Goal: Use online tool/utility: Utilize a website feature to perform a specific function

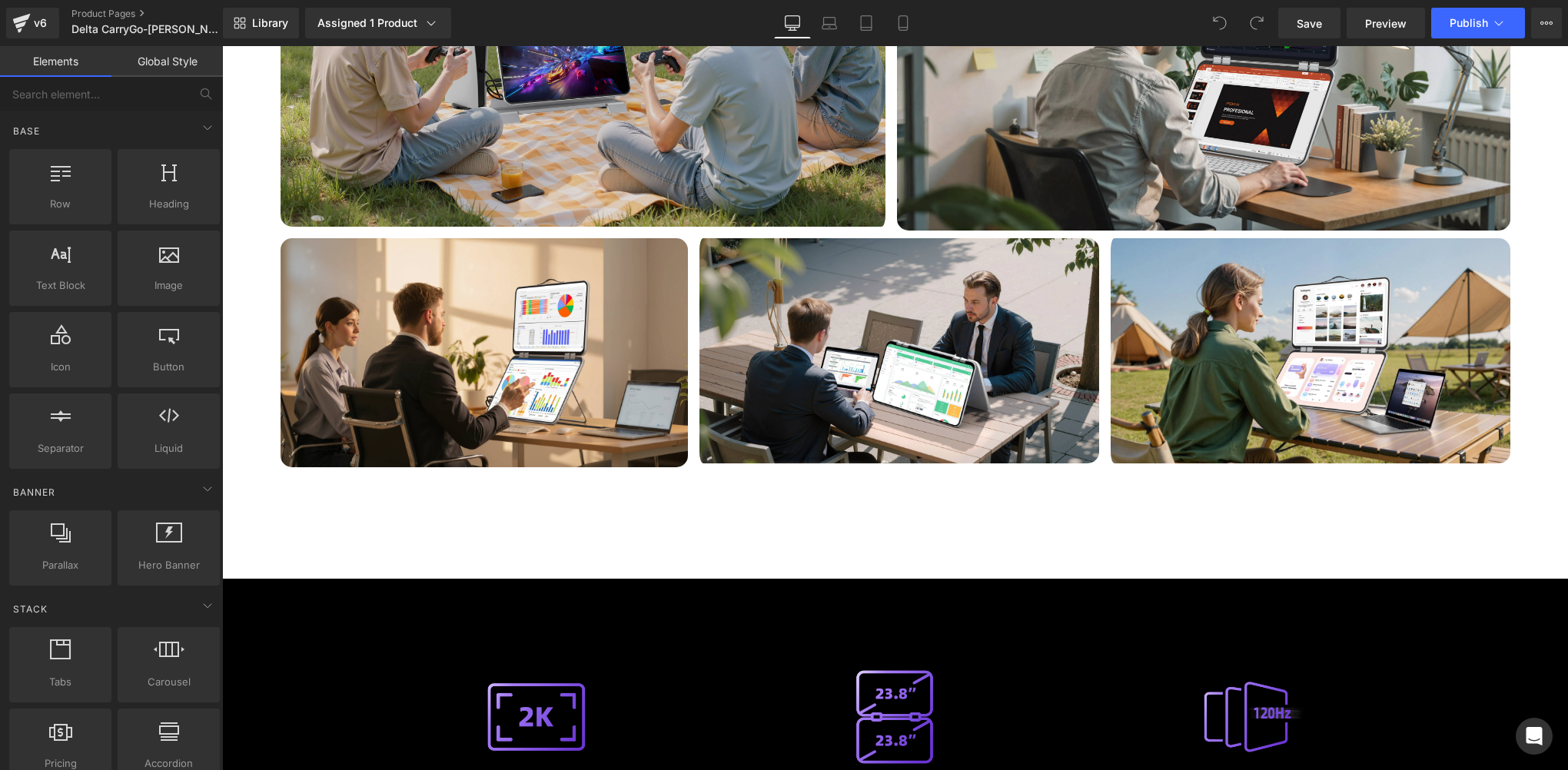
scroll to position [5637, 0]
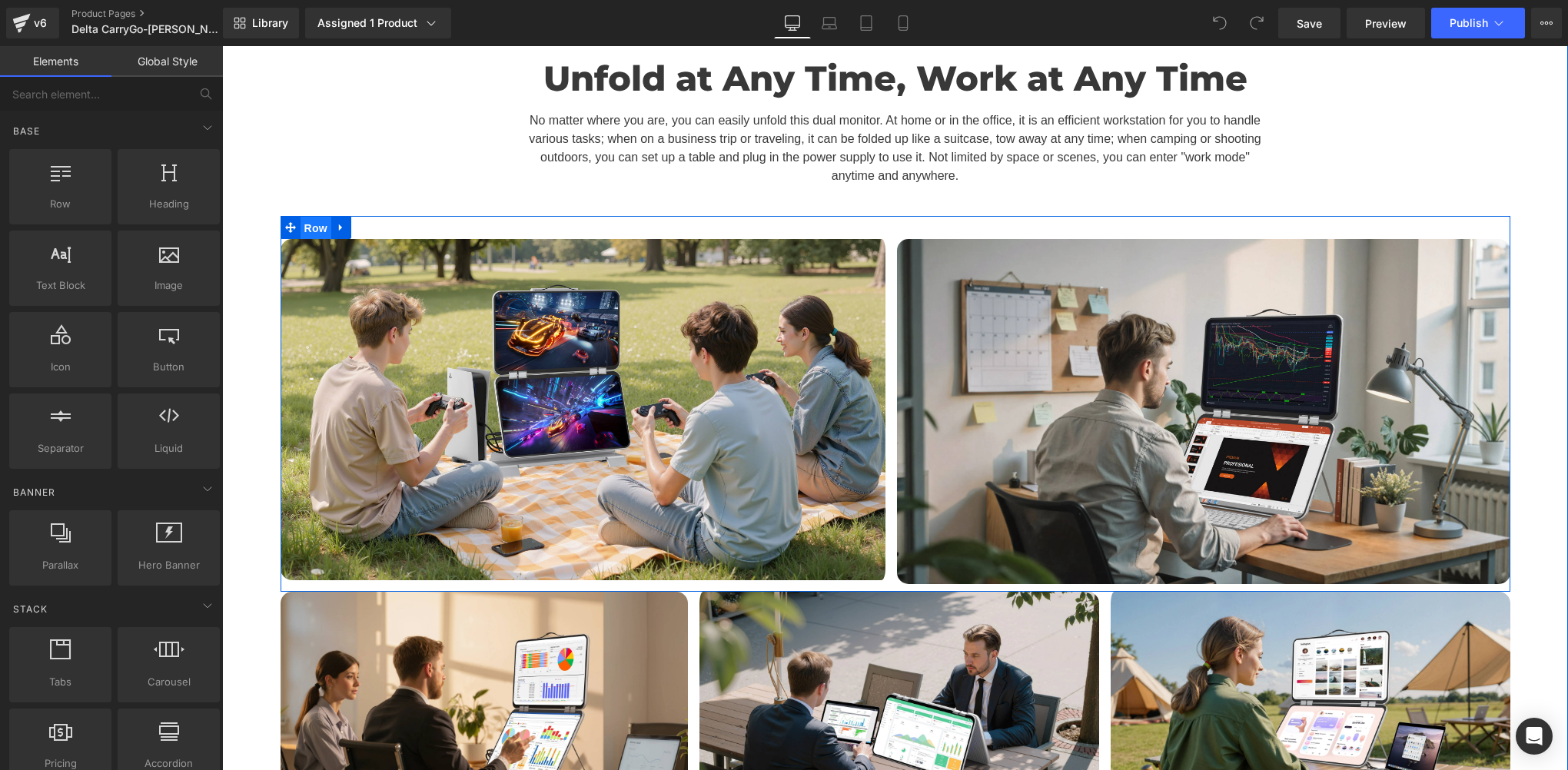
click at [314, 217] on span "Row" at bounding box center [316, 228] width 31 height 23
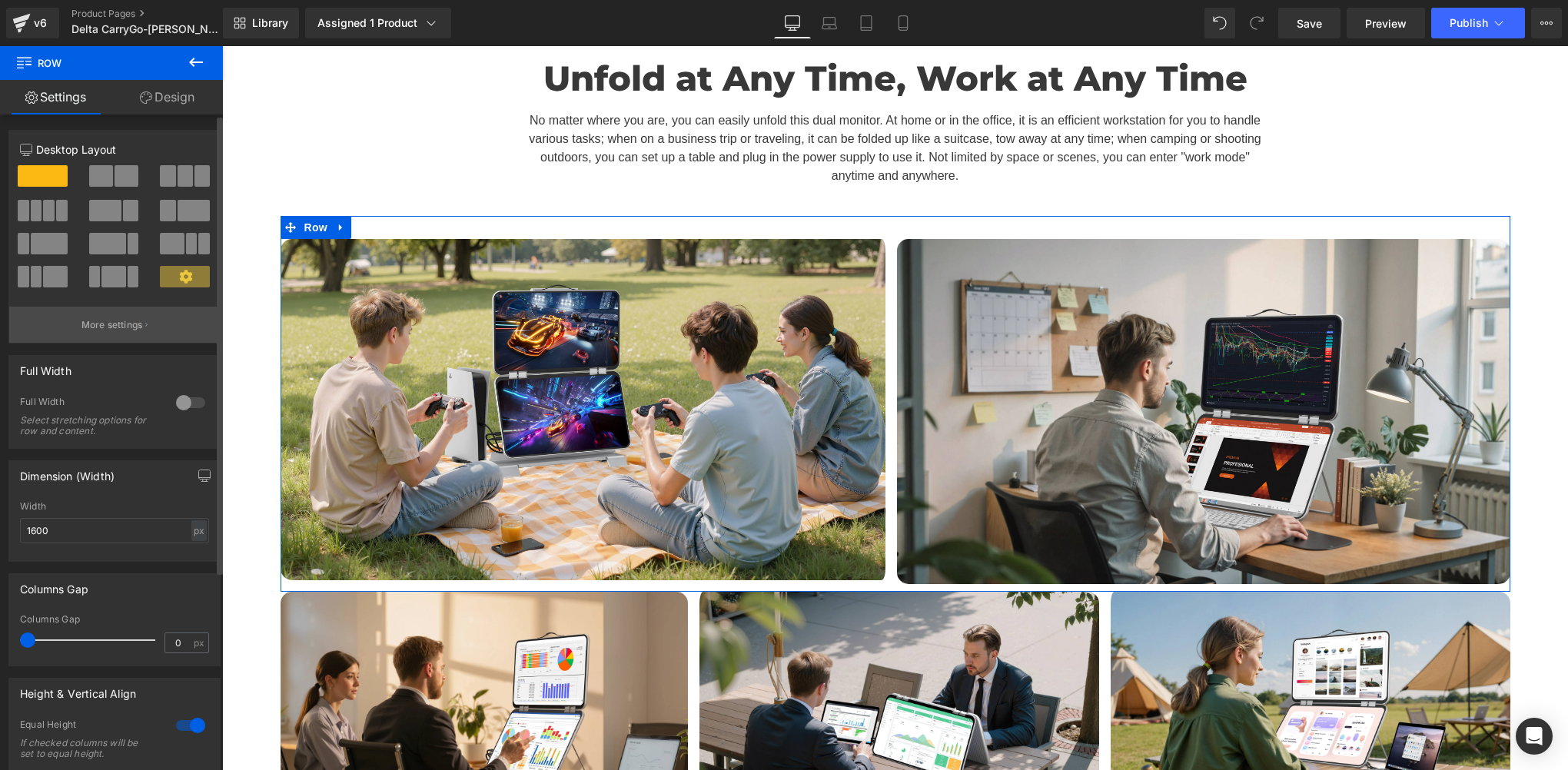
click at [120, 325] on p "More settings" at bounding box center [112, 325] width 62 height 14
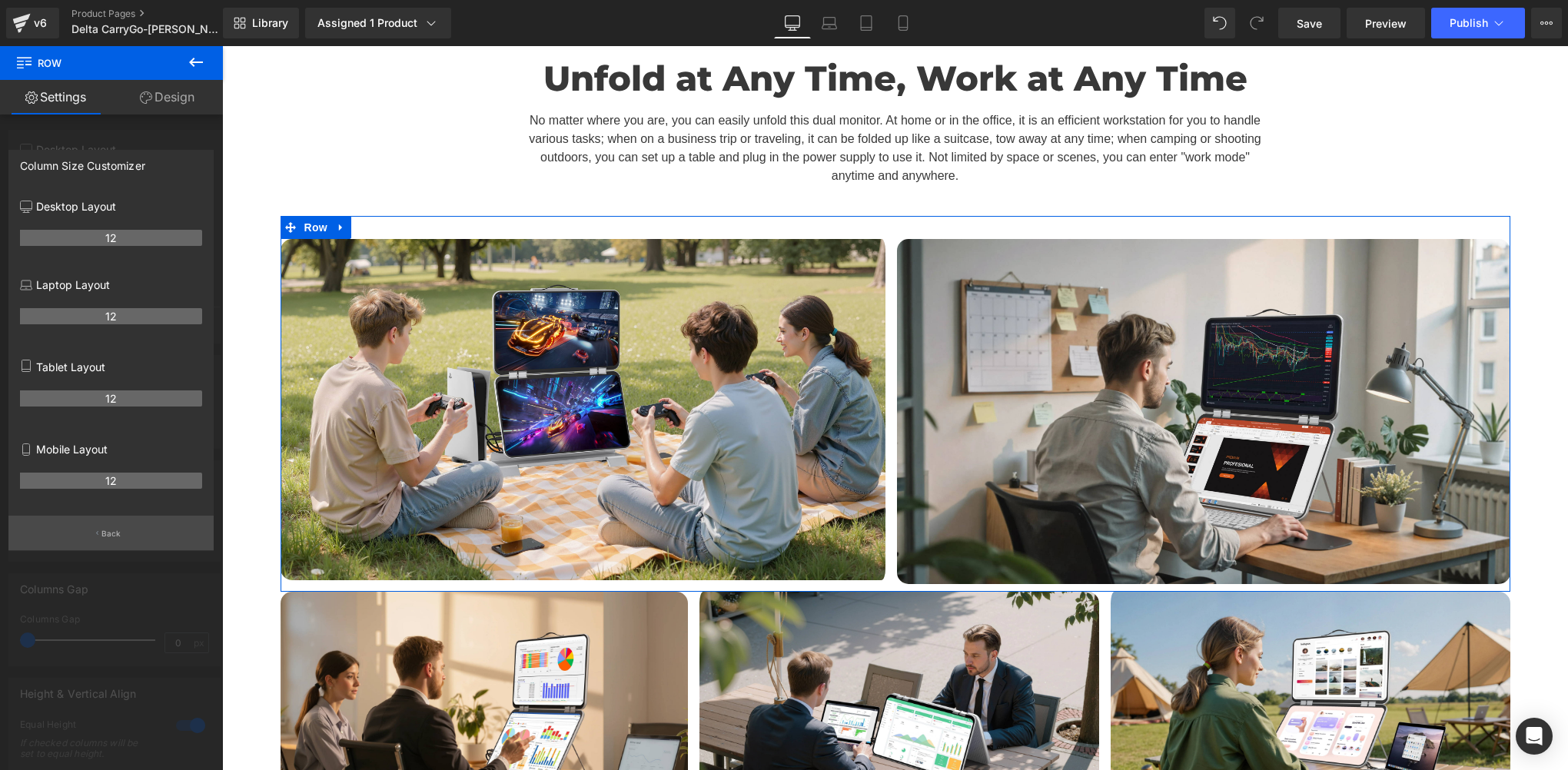
click at [92, 528] on button "Back" at bounding box center [111, 533] width 205 height 34
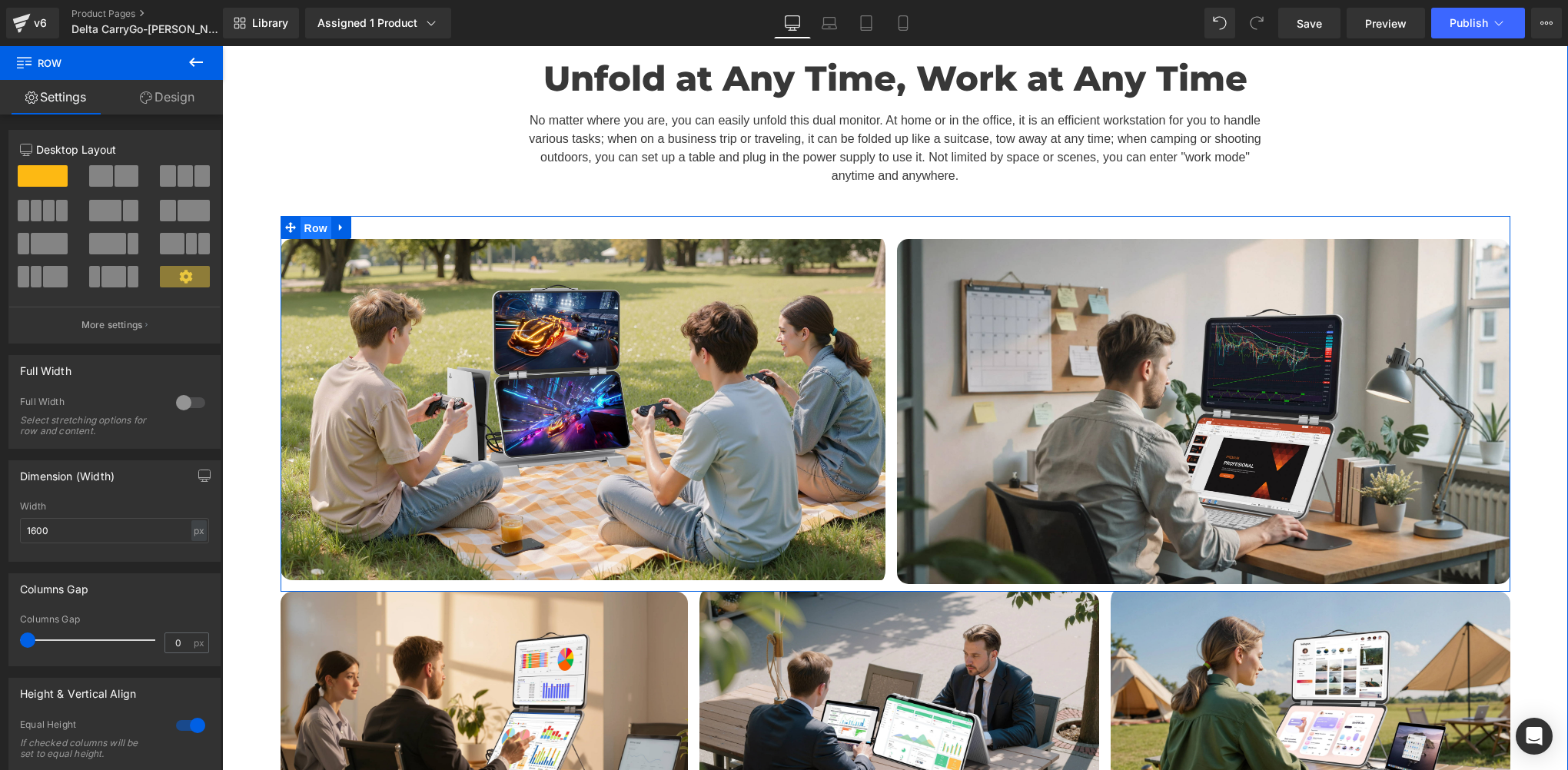
click at [313, 217] on span "Row" at bounding box center [316, 228] width 31 height 23
click at [878, 239] on span "Carousel" at bounding box center [895, 250] width 56 height 23
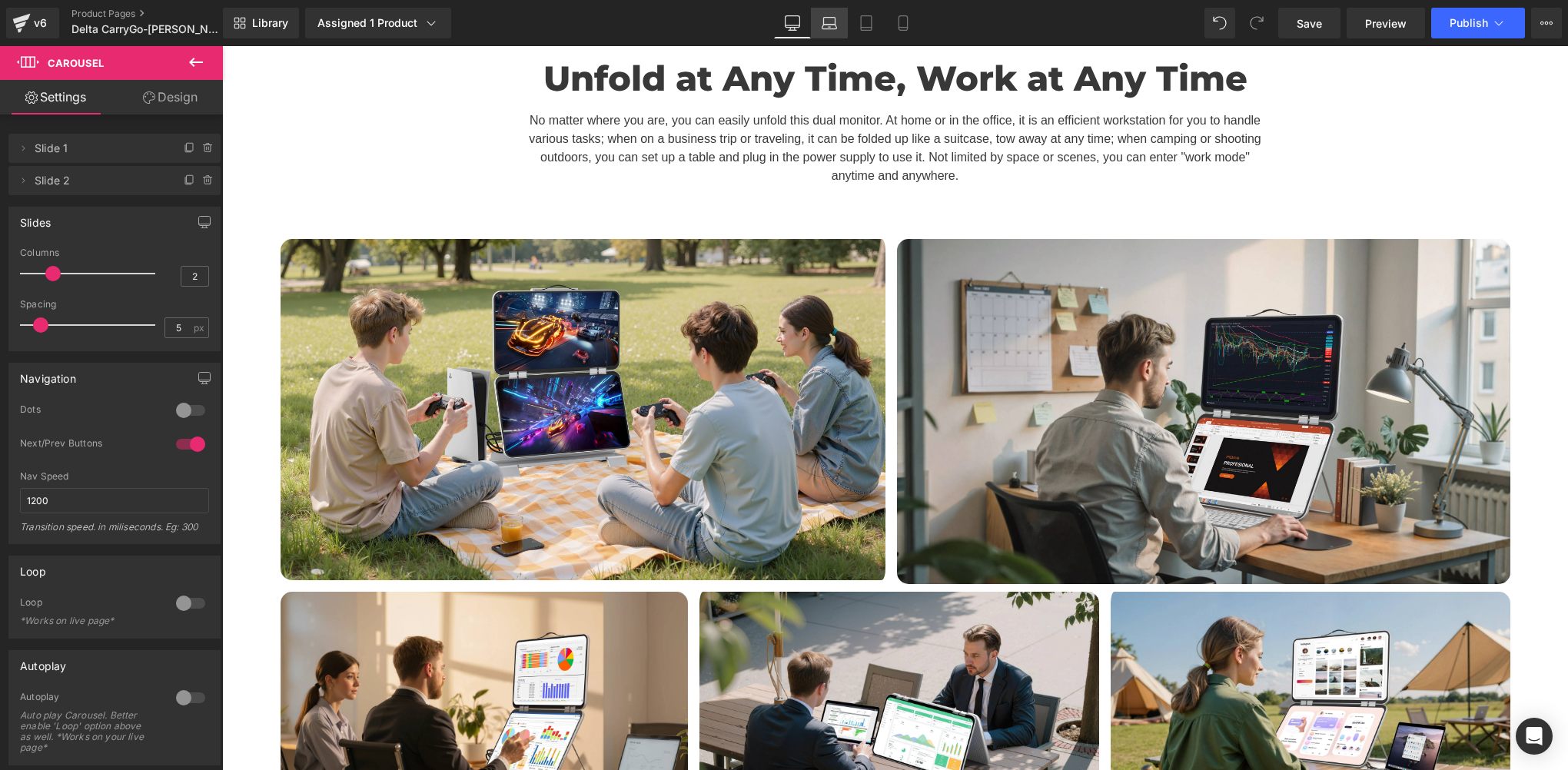
click at [838, 28] on link "Laptop" at bounding box center [829, 23] width 37 height 31
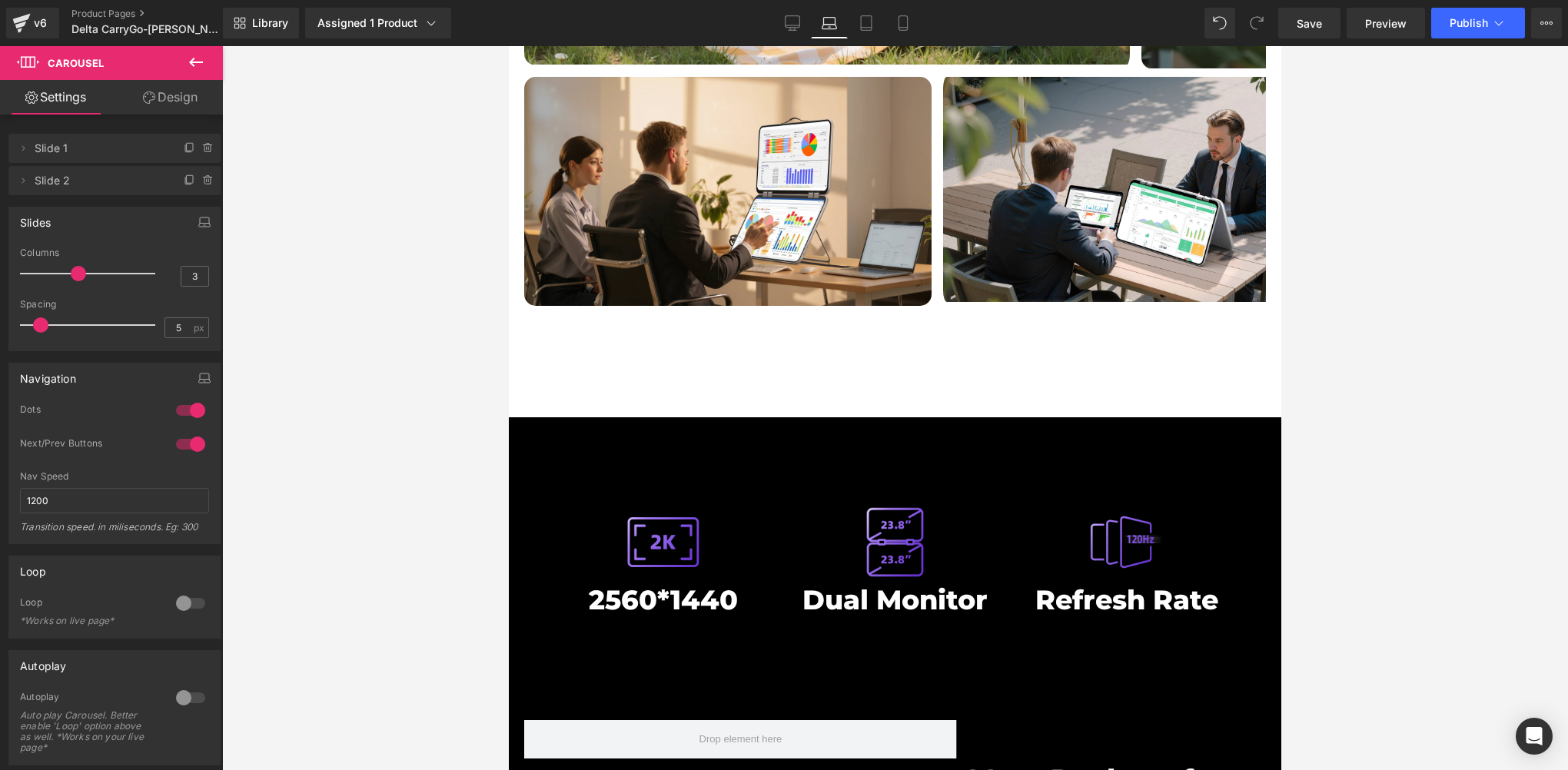
scroll to position [5095, 0]
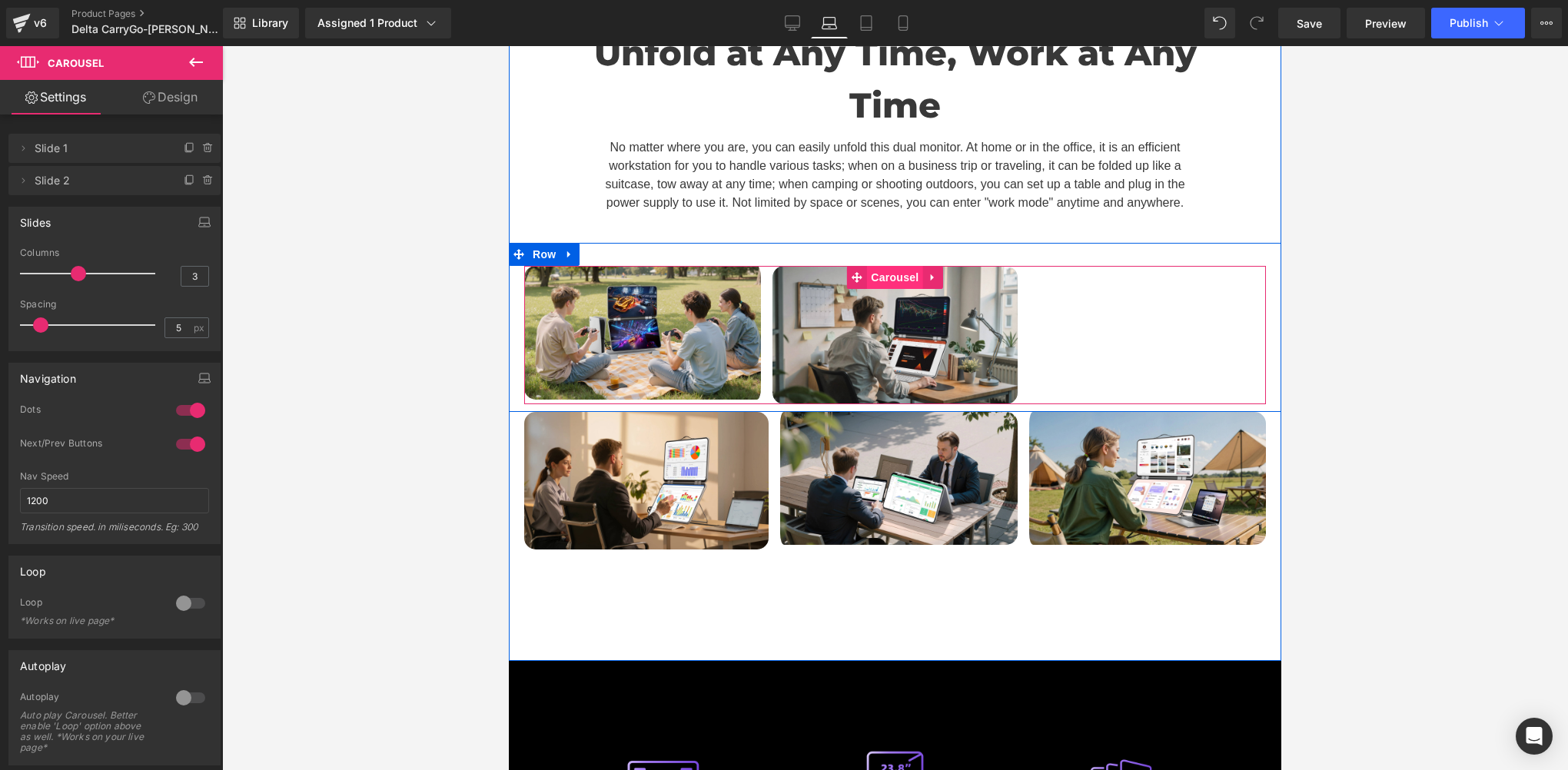
click at [883, 266] on span "Carousel" at bounding box center [895, 277] width 56 height 23
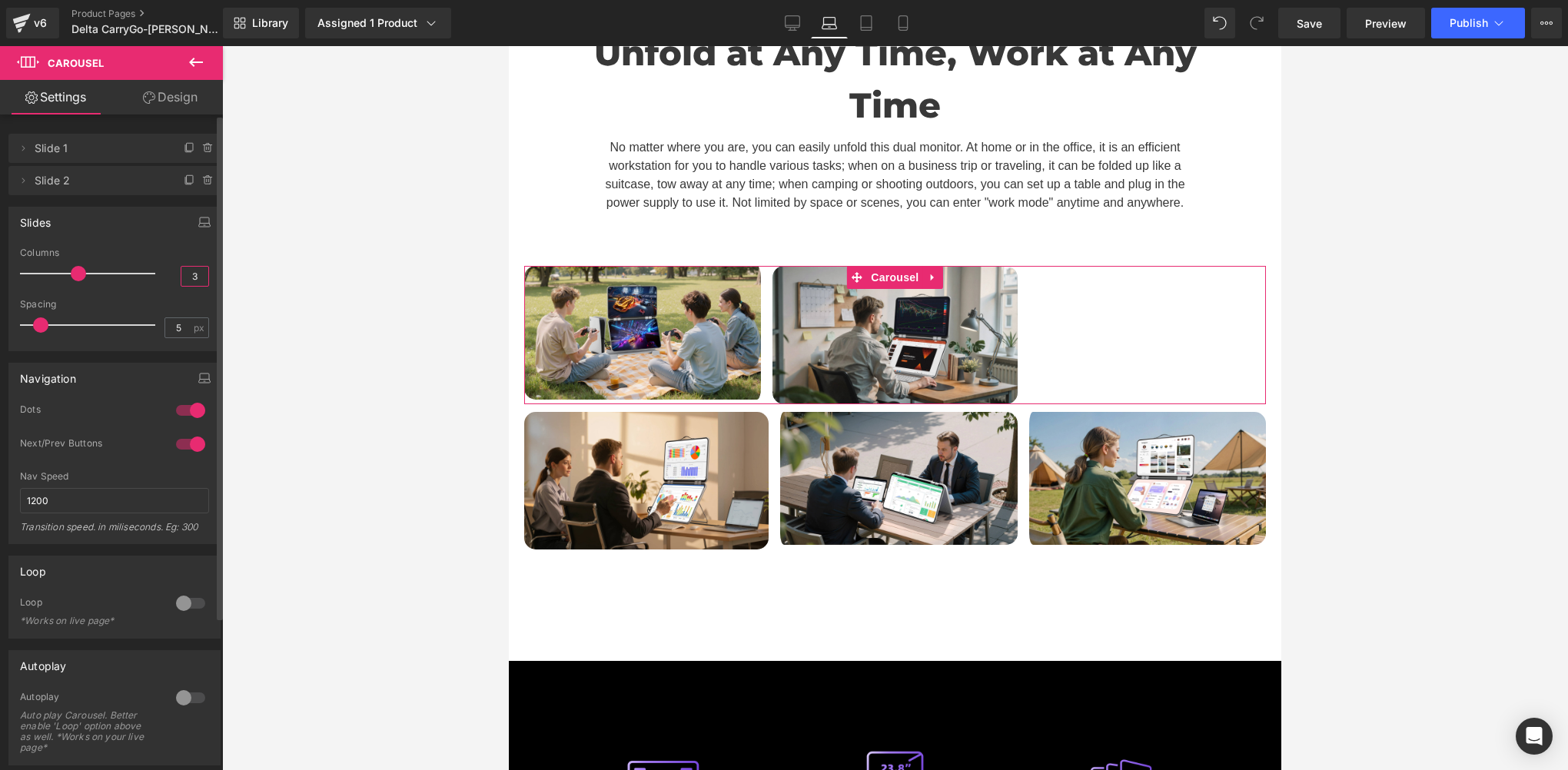
drag, startPoint x: 187, startPoint y: 278, endPoint x: 198, endPoint y: 278, distance: 11.0
click at [198, 278] on input "3" at bounding box center [194, 276] width 26 height 19
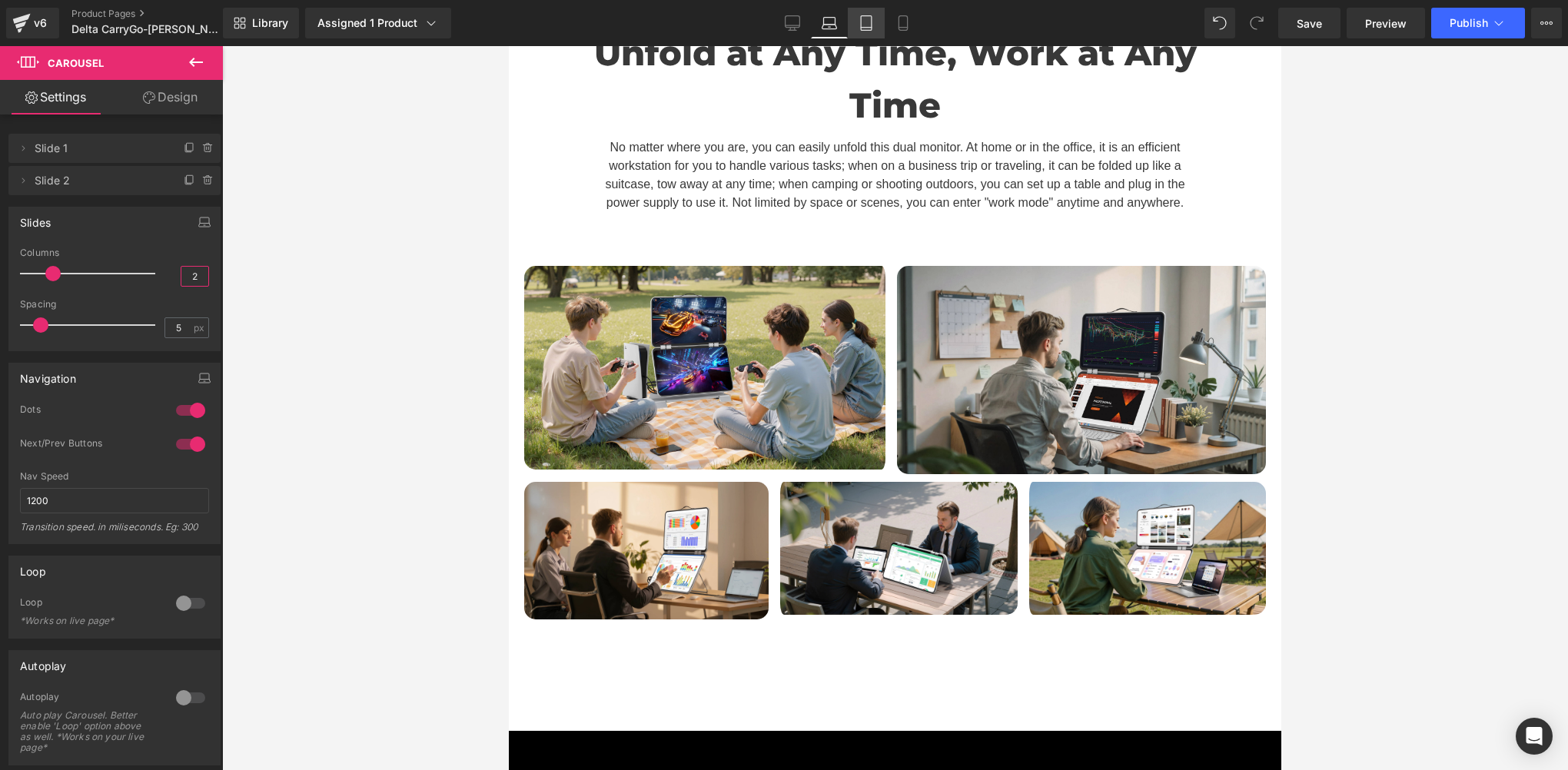
type input "2"
drag, startPoint x: 860, startPoint y: 27, endPoint x: 860, endPoint y: 42, distance: 15.0
click at [860, 27] on icon at bounding box center [866, 23] width 15 height 15
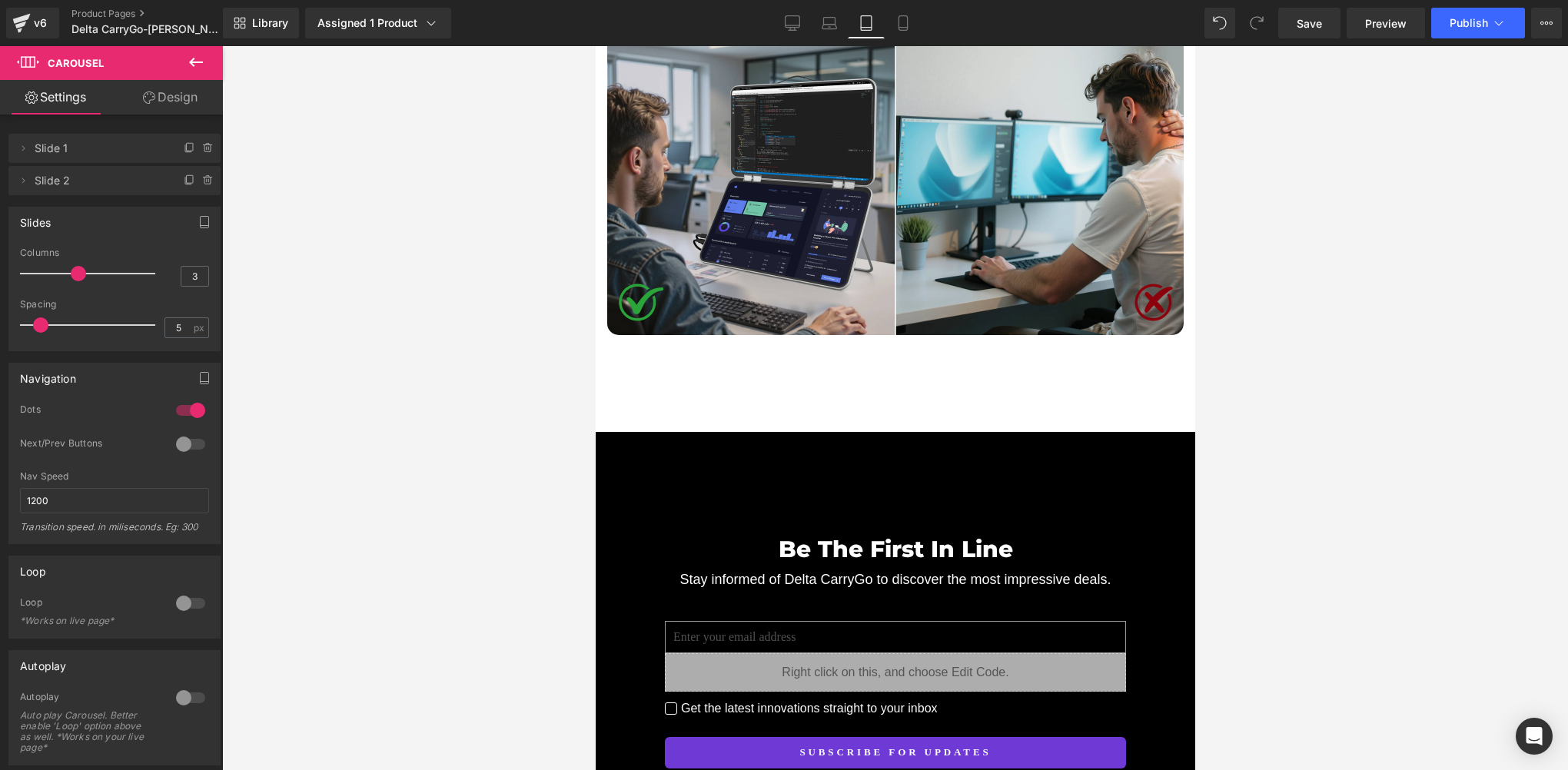
scroll to position [6144, 0]
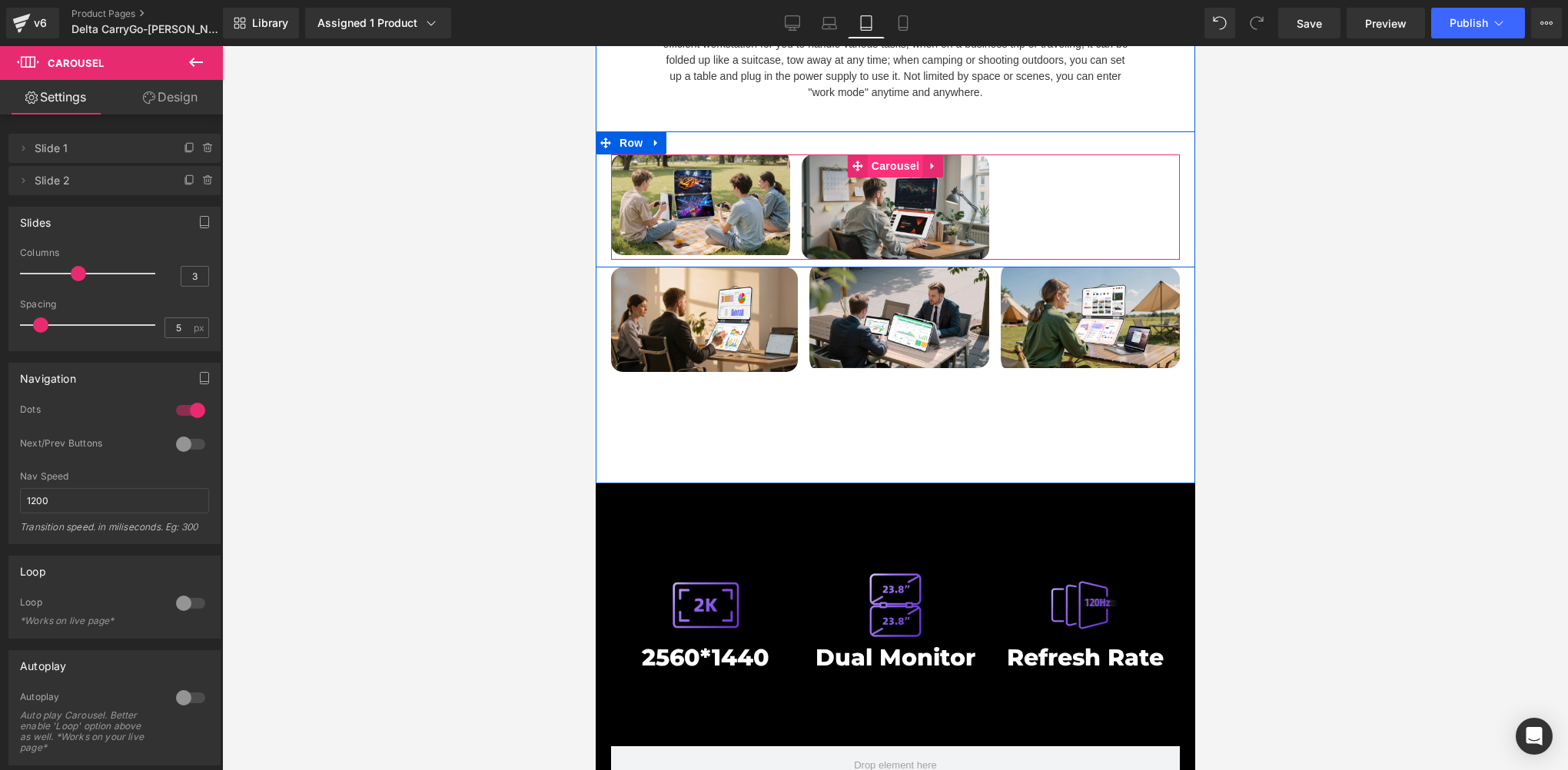
click at [890, 178] on span "Carousel" at bounding box center [895, 166] width 56 height 23
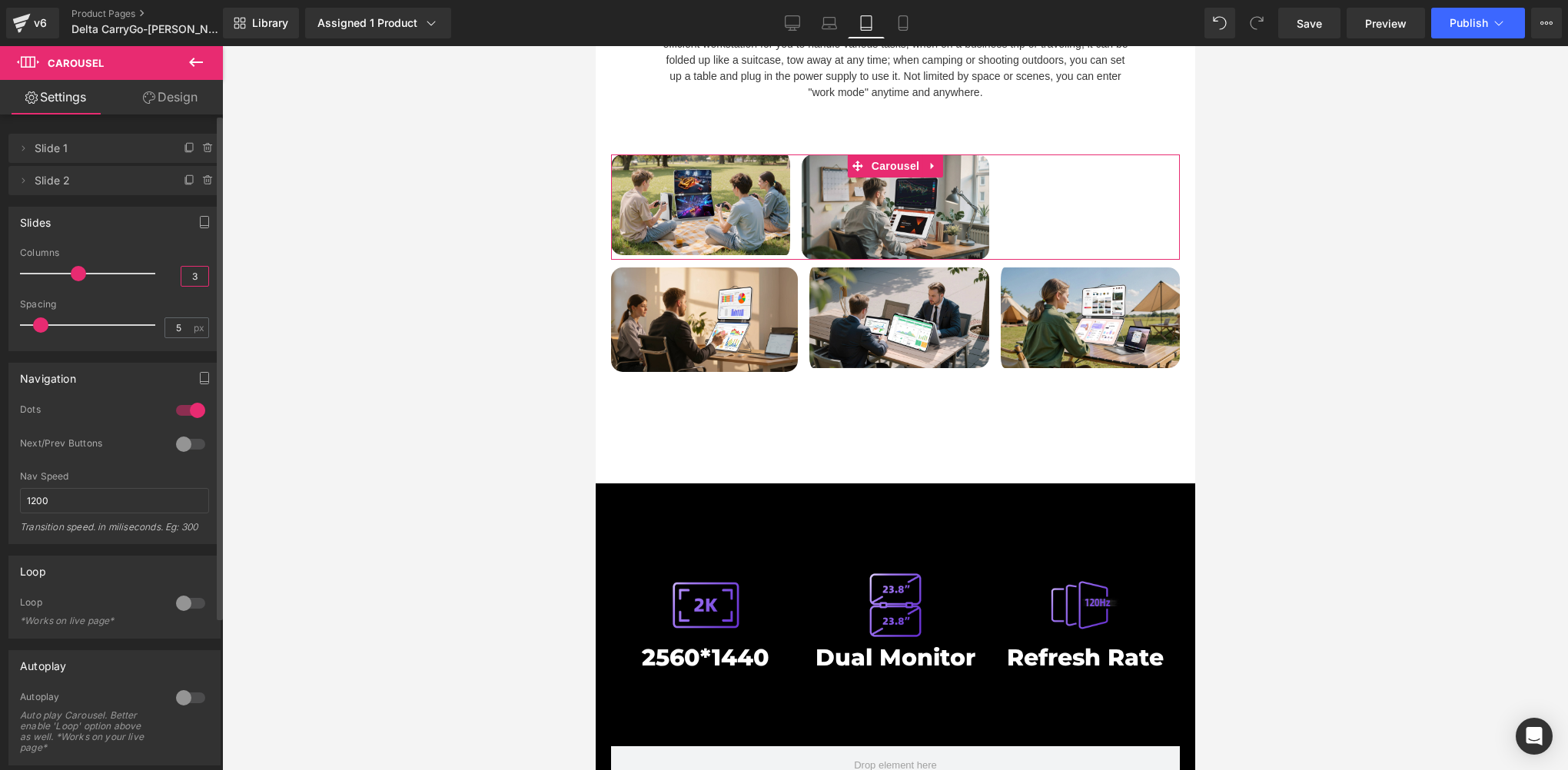
drag, startPoint x: 177, startPoint y: 267, endPoint x: 193, endPoint y: 266, distance: 16.0
click at [193, 267] on input "3" at bounding box center [194, 276] width 26 height 19
click at [184, 272] on input "3" at bounding box center [194, 276] width 26 height 19
click at [191, 272] on input "3" at bounding box center [194, 276] width 26 height 19
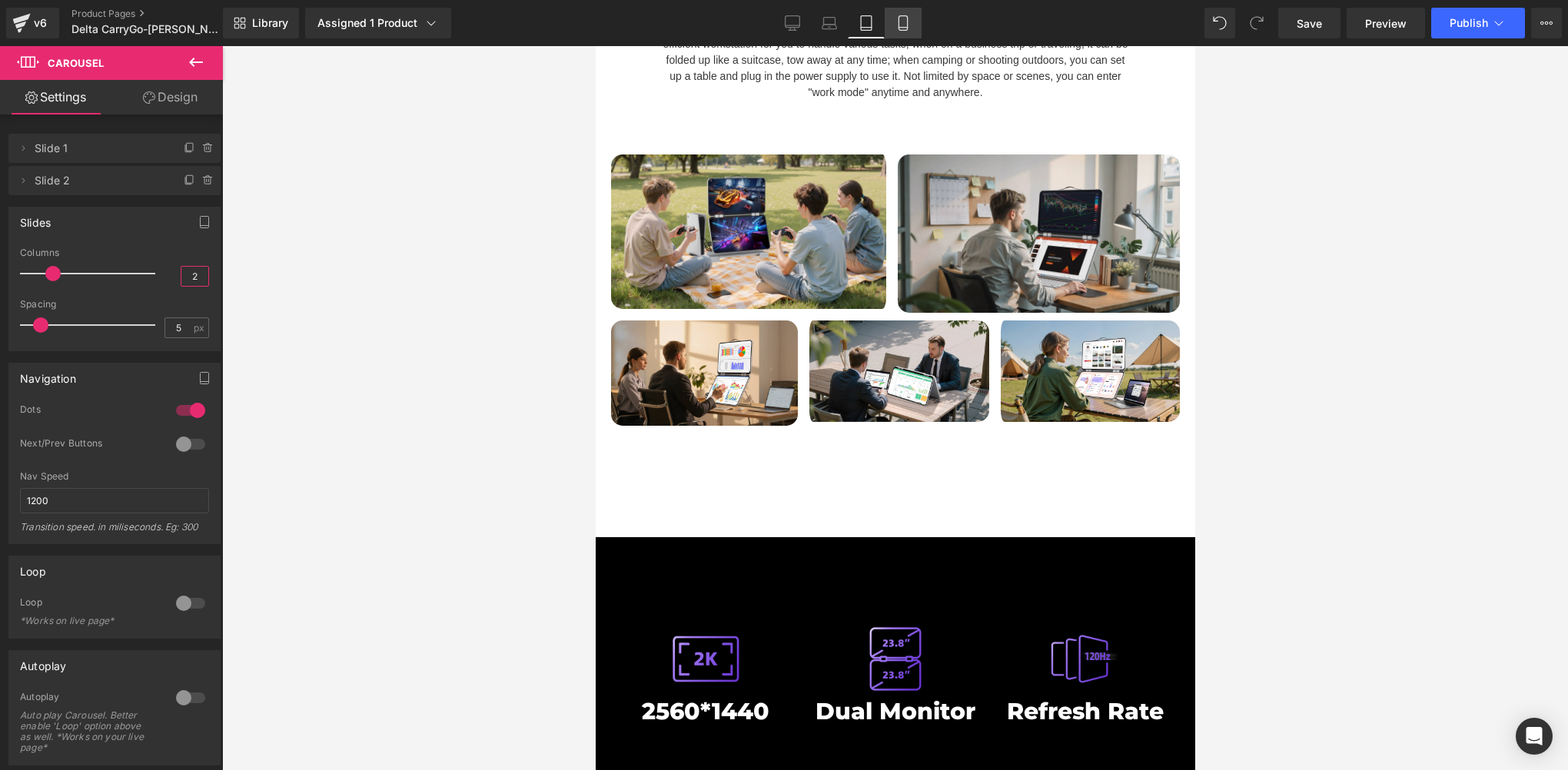
type input "2"
click at [906, 27] on icon at bounding box center [902, 27] width 9 height 0
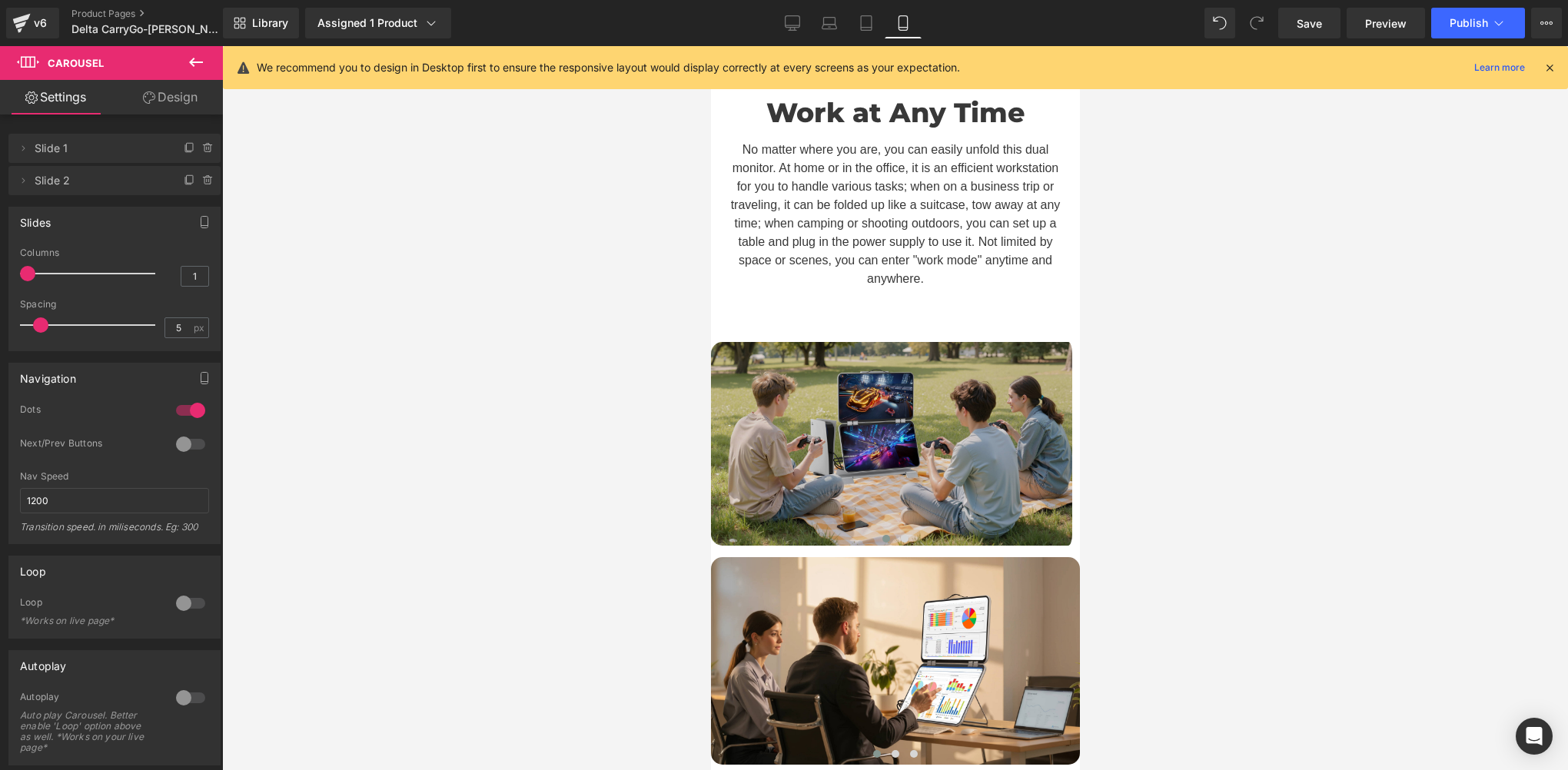
scroll to position [6177, 0]
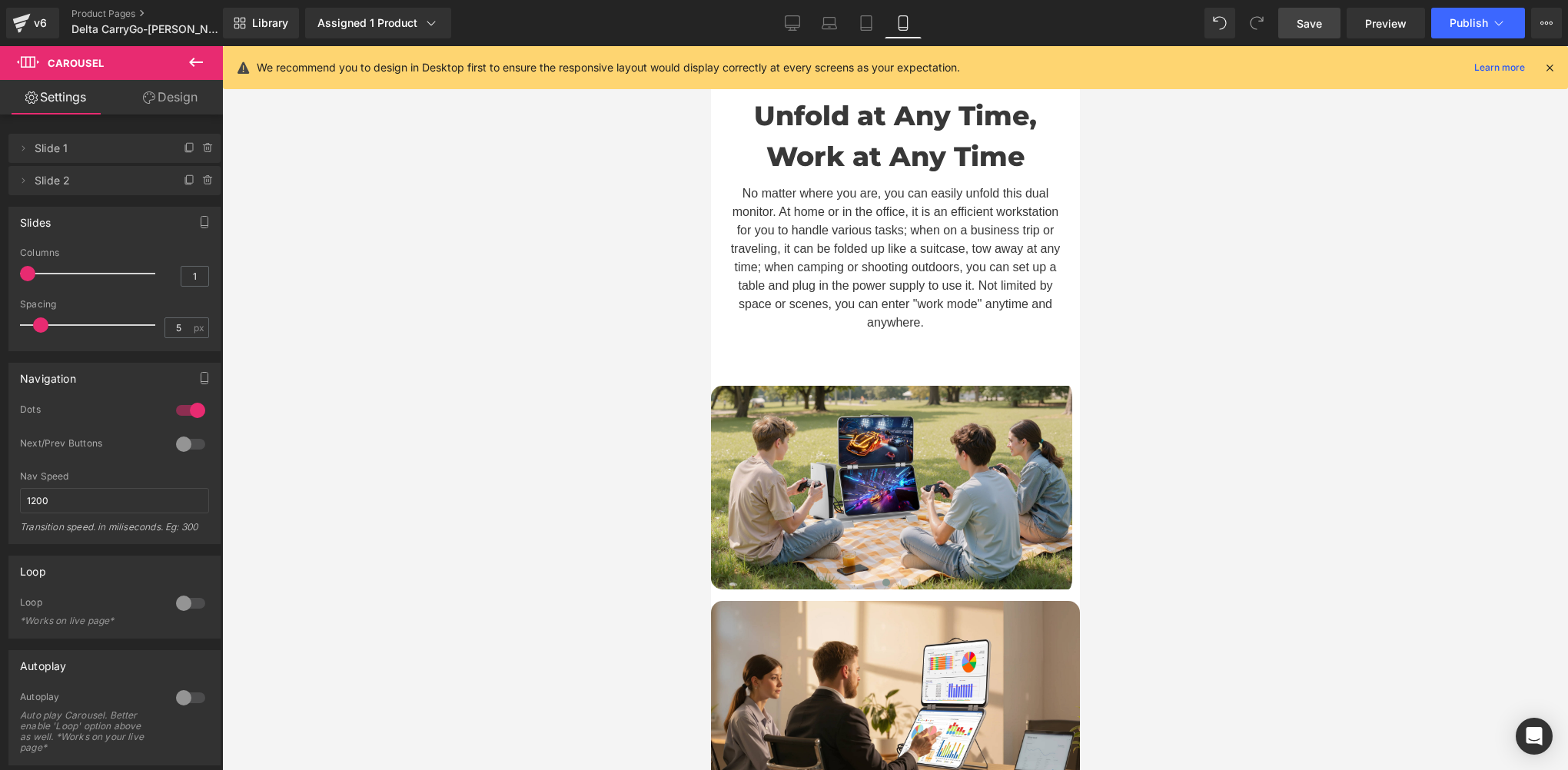
click at [1310, 25] on span "Save" at bounding box center [1309, 23] width 26 height 16
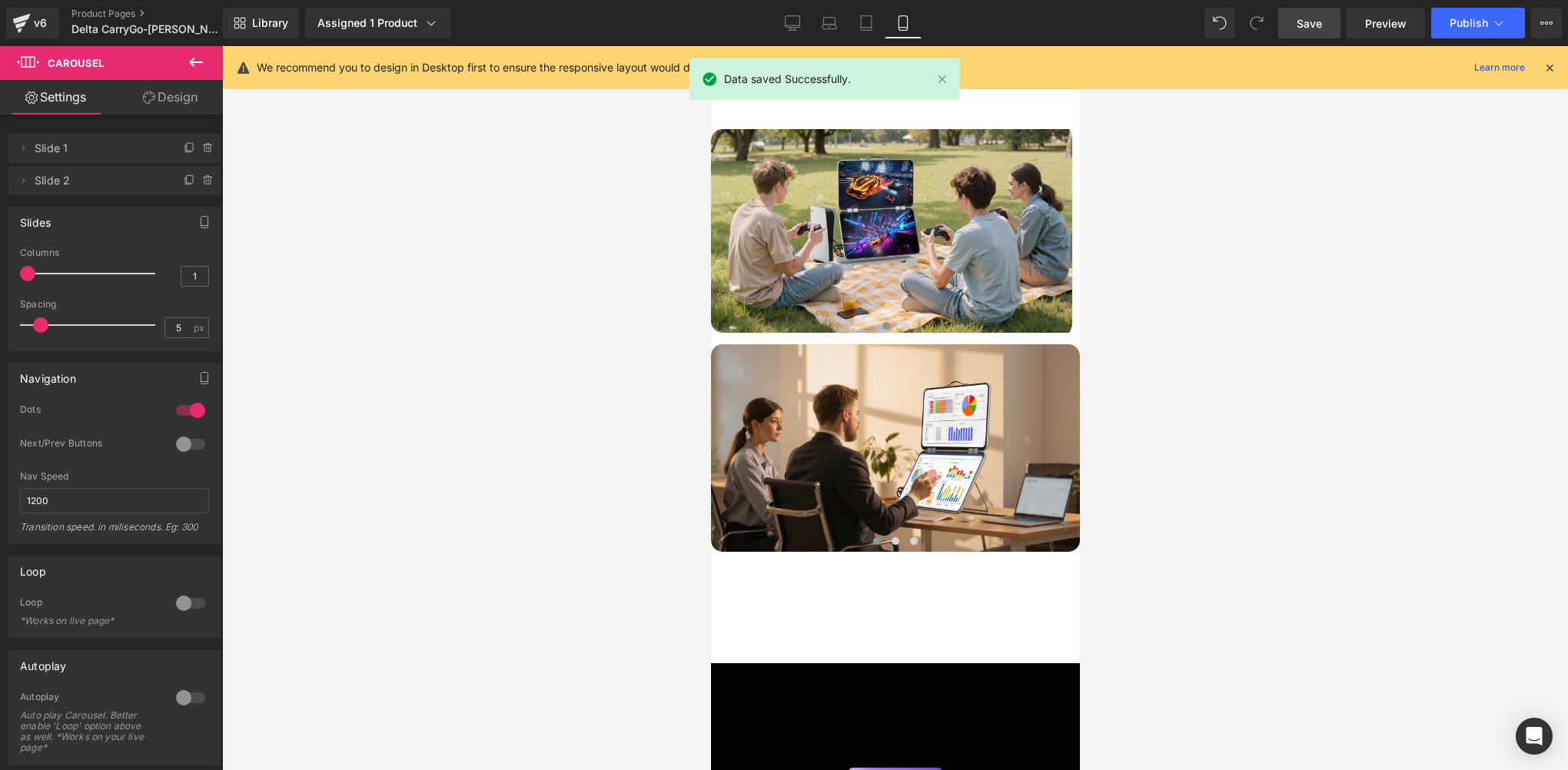
scroll to position [5665, 0]
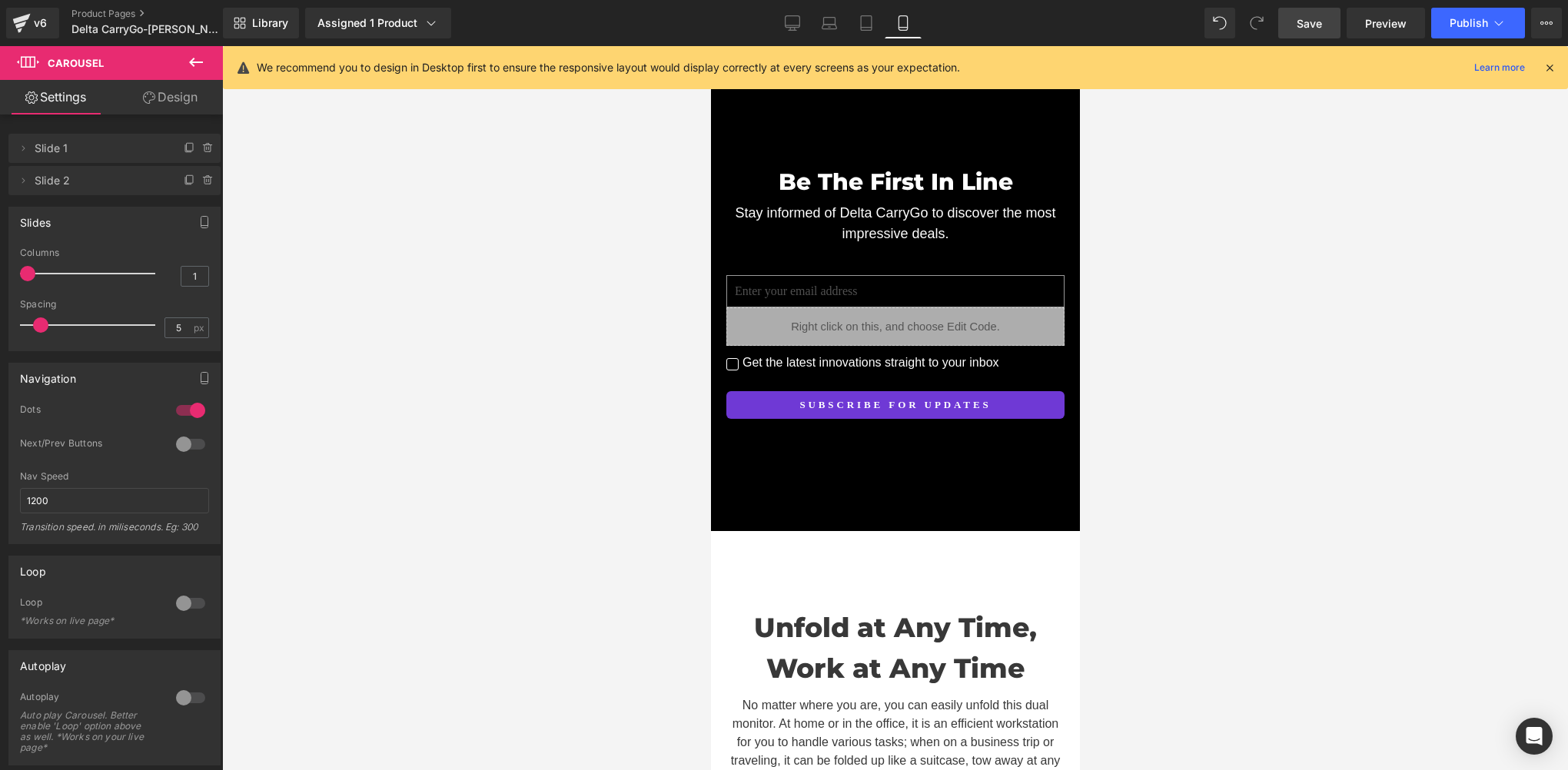
click at [1550, 66] on icon at bounding box center [1549, 68] width 14 height 14
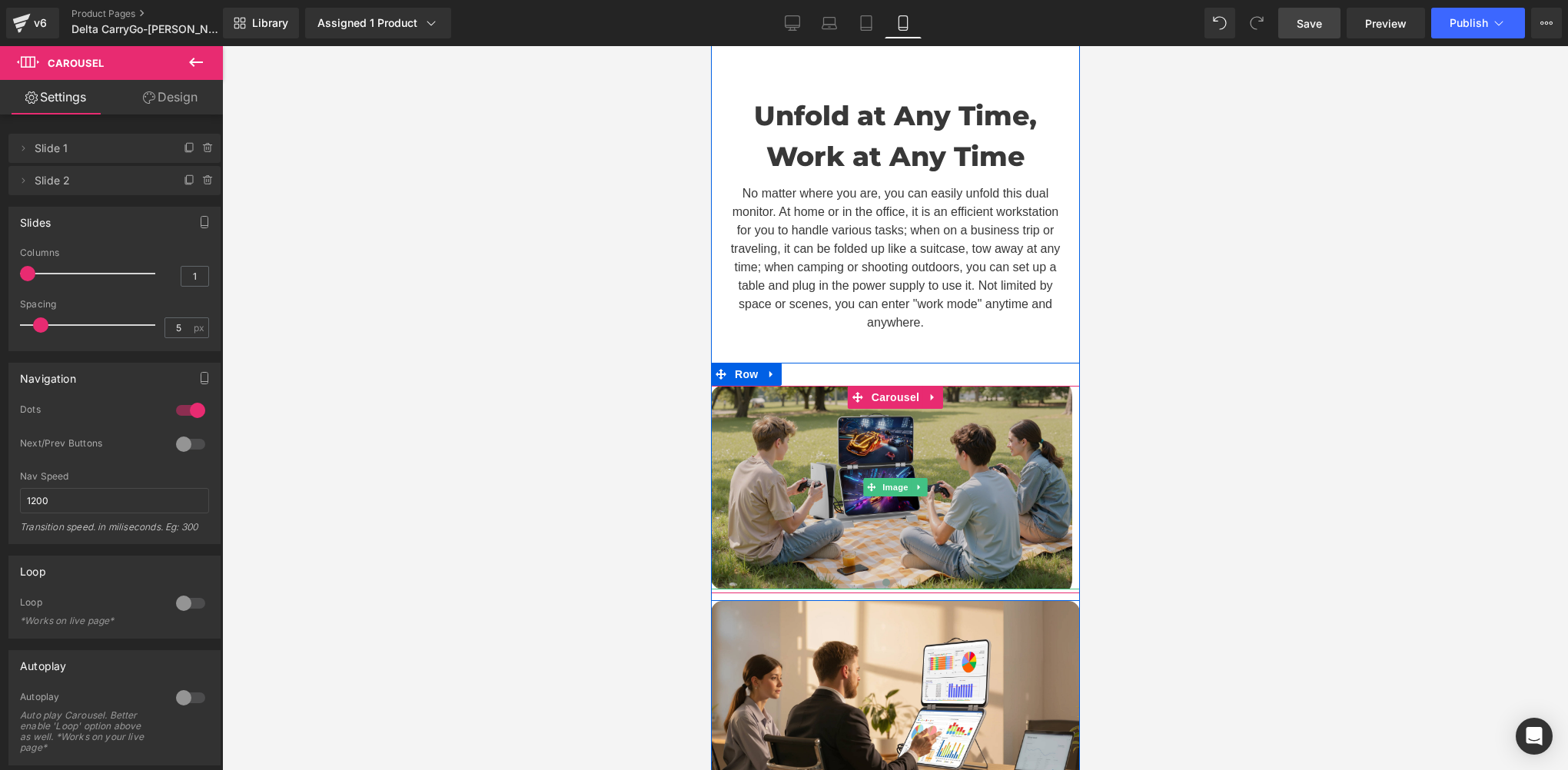
scroll to position [6433, 0]
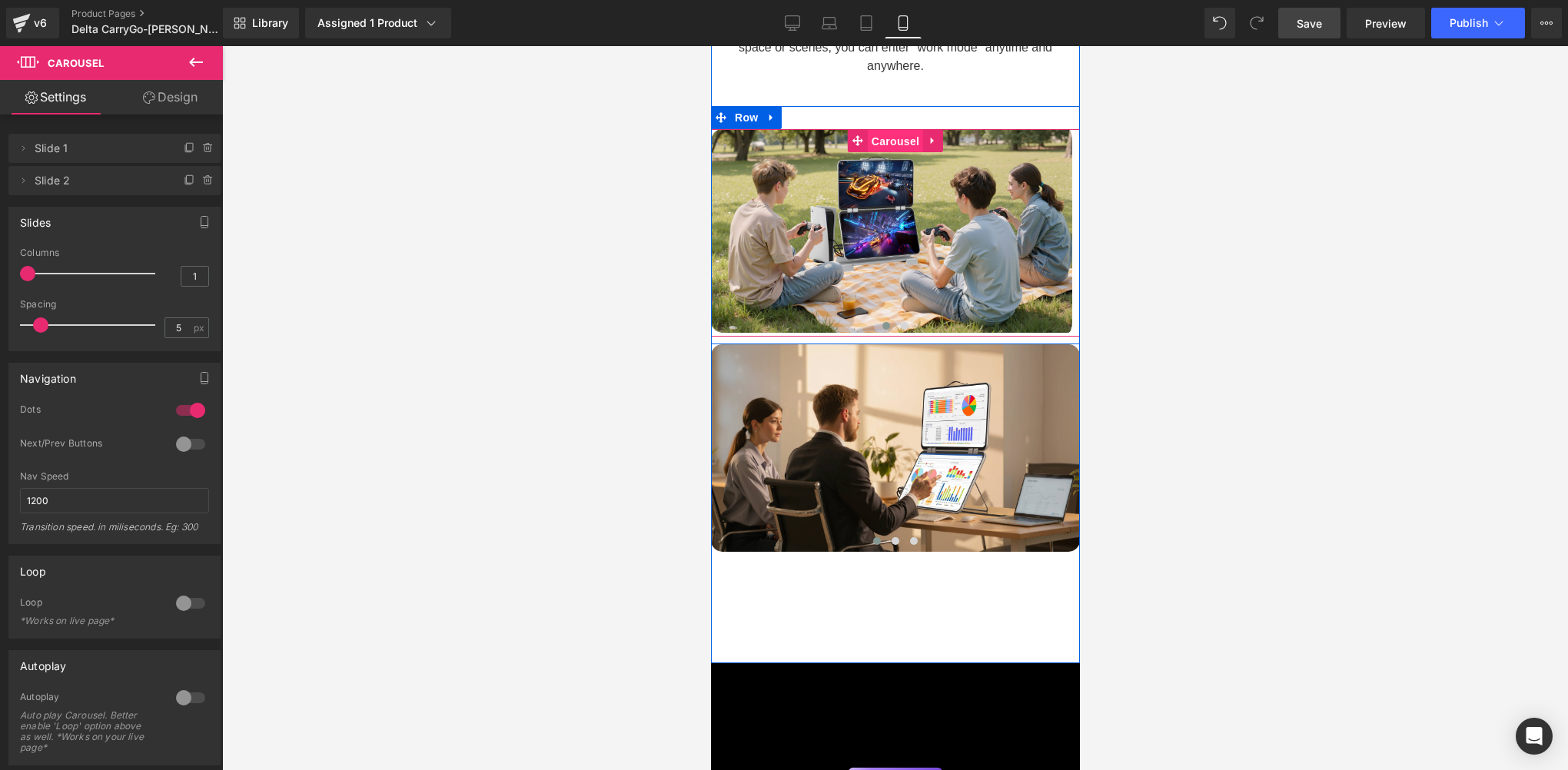
click at [880, 130] on span "Carousel" at bounding box center [895, 141] width 56 height 23
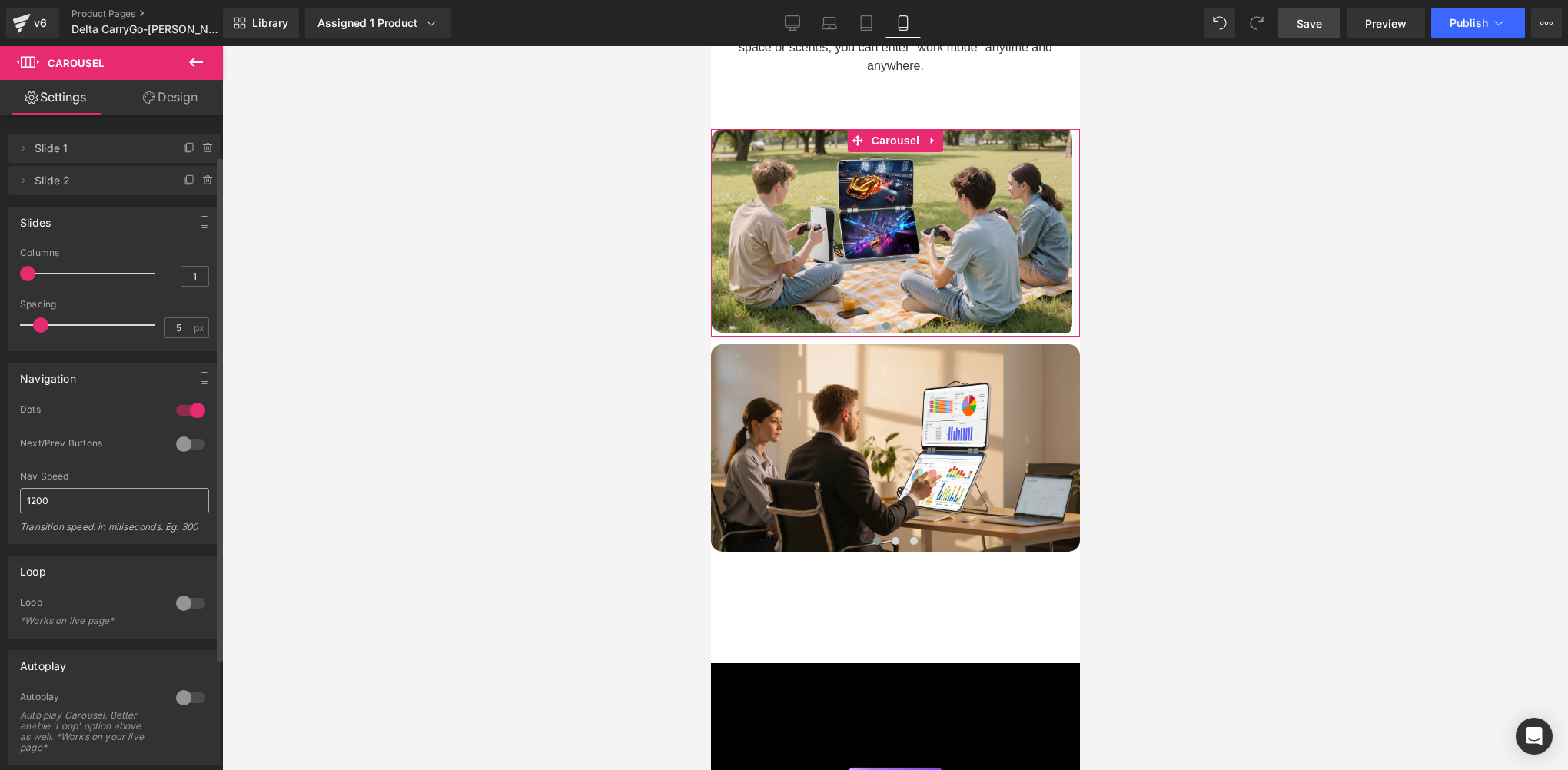
scroll to position [198, 0]
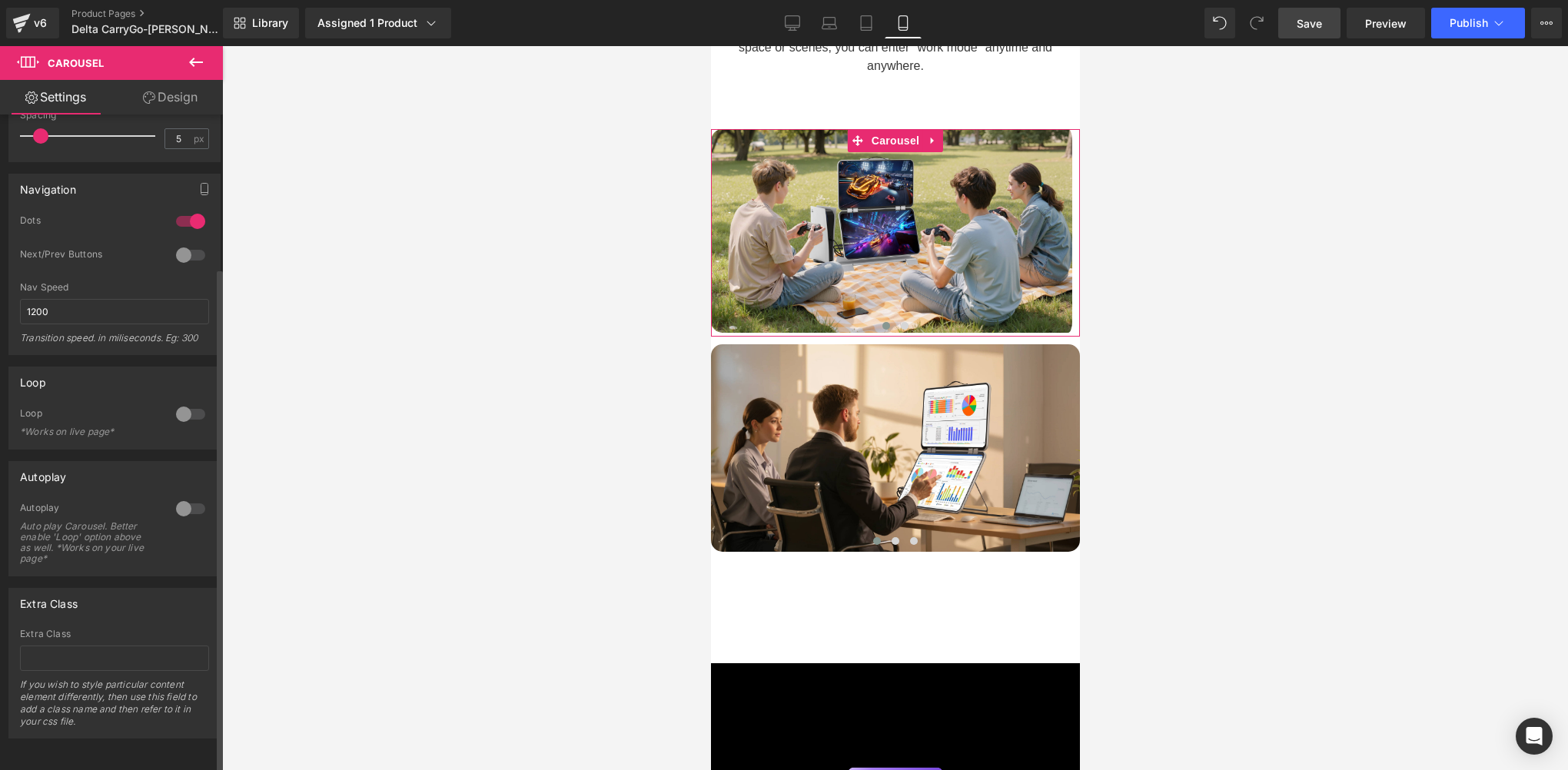
drag, startPoint x: 179, startPoint y: 248, endPoint x: 187, endPoint y: 221, distance: 28.2
click at [179, 247] on div at bounding box center [190, 255] width 37 height 25
click at [194, 210] on div at bounding box center [190, 221] width 37 height 25
click at [175, 505] on div at bounding box center [190, 508] width 37 height 25
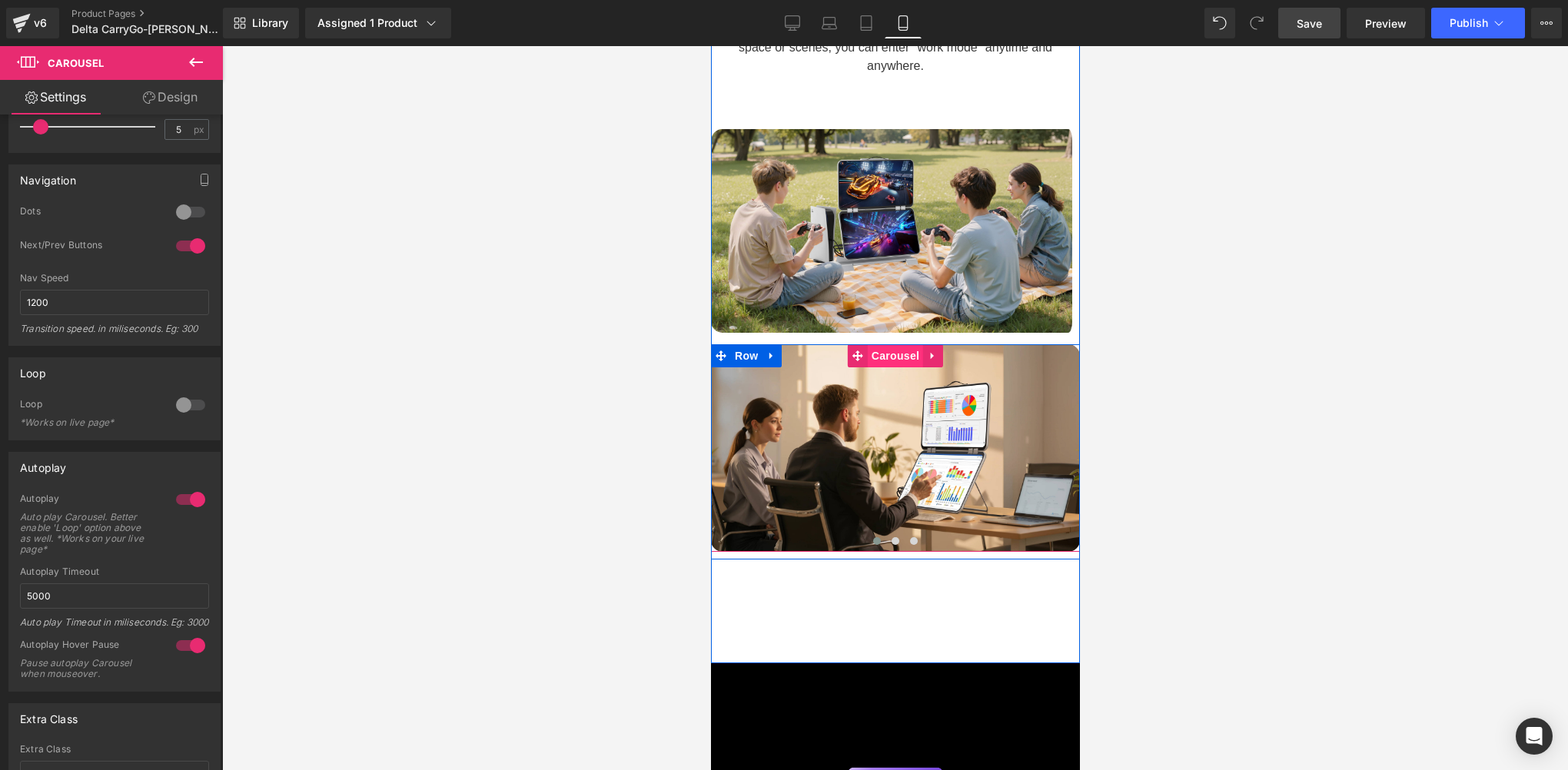
click at [884, 344] on span "Carousel" at bounding box center [895, 356] width 56 height 23
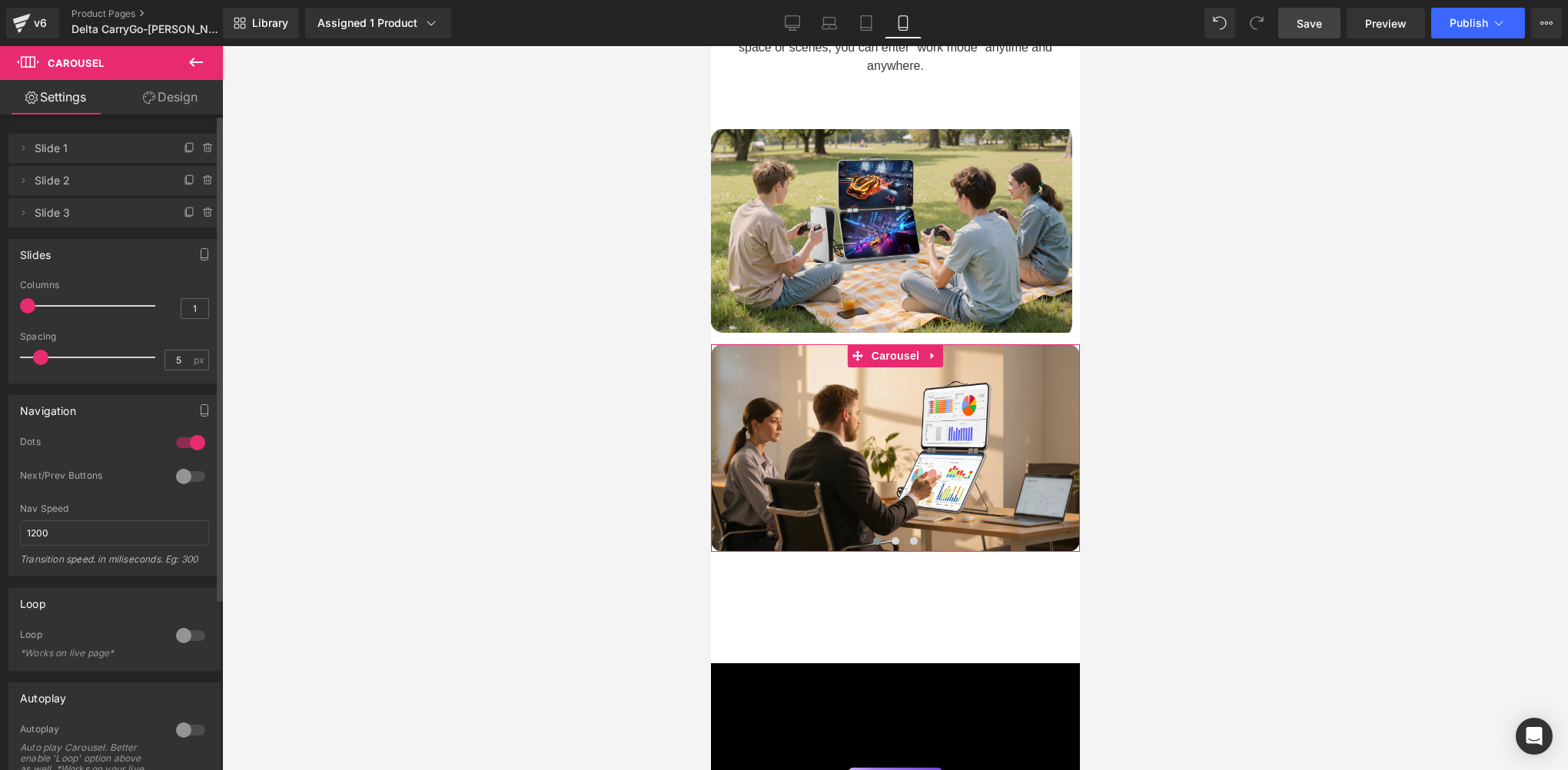
click at [193, 440] on div at bounding box center [190, 443] width 37 height 25
click at [181, 482] on div at bounding box center [190, 476] width 37 height 25
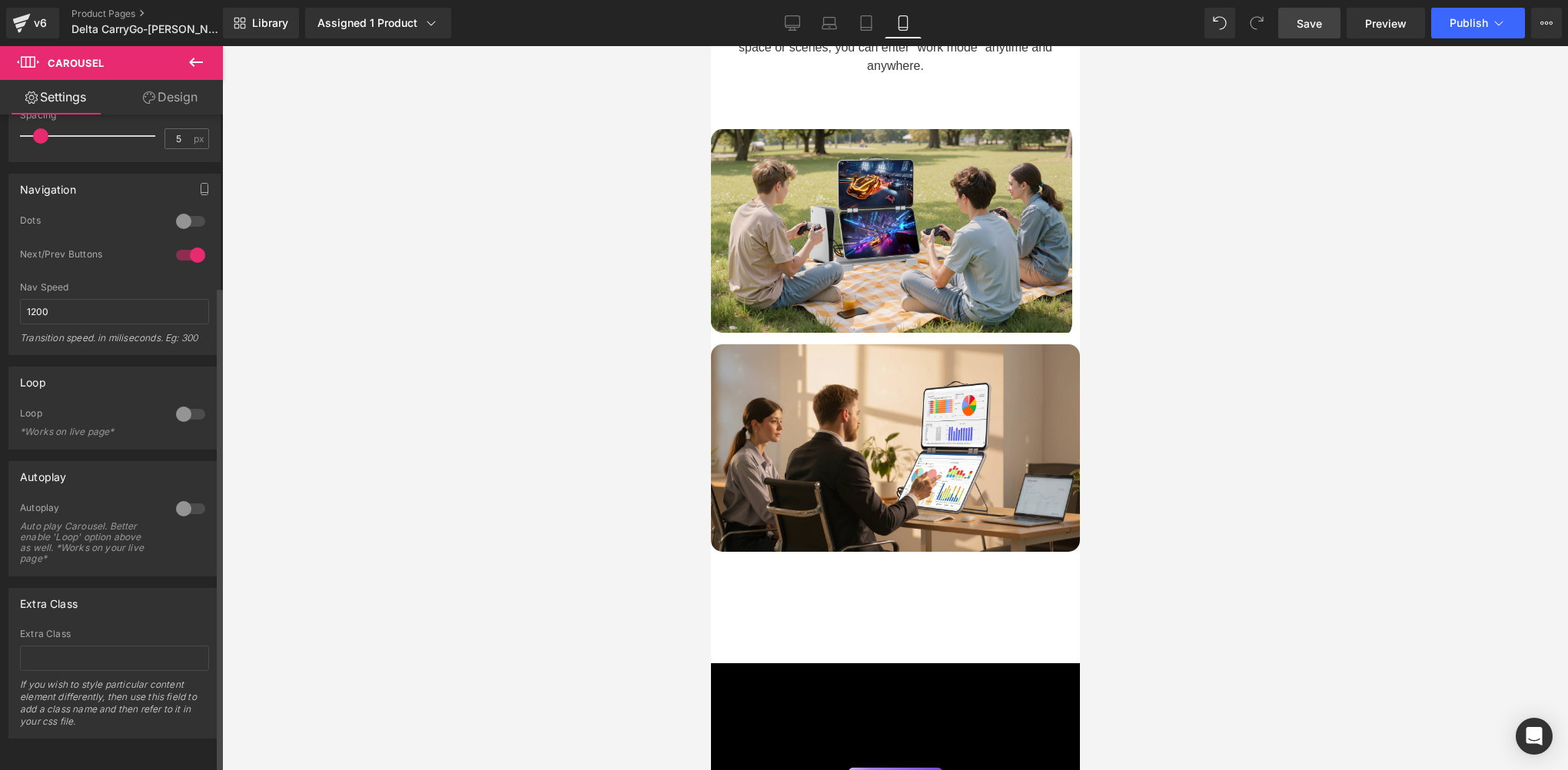
scroll to position [231, 0]
click at [178, 497] on div at bounding box center [190, 508] width 37 height 25
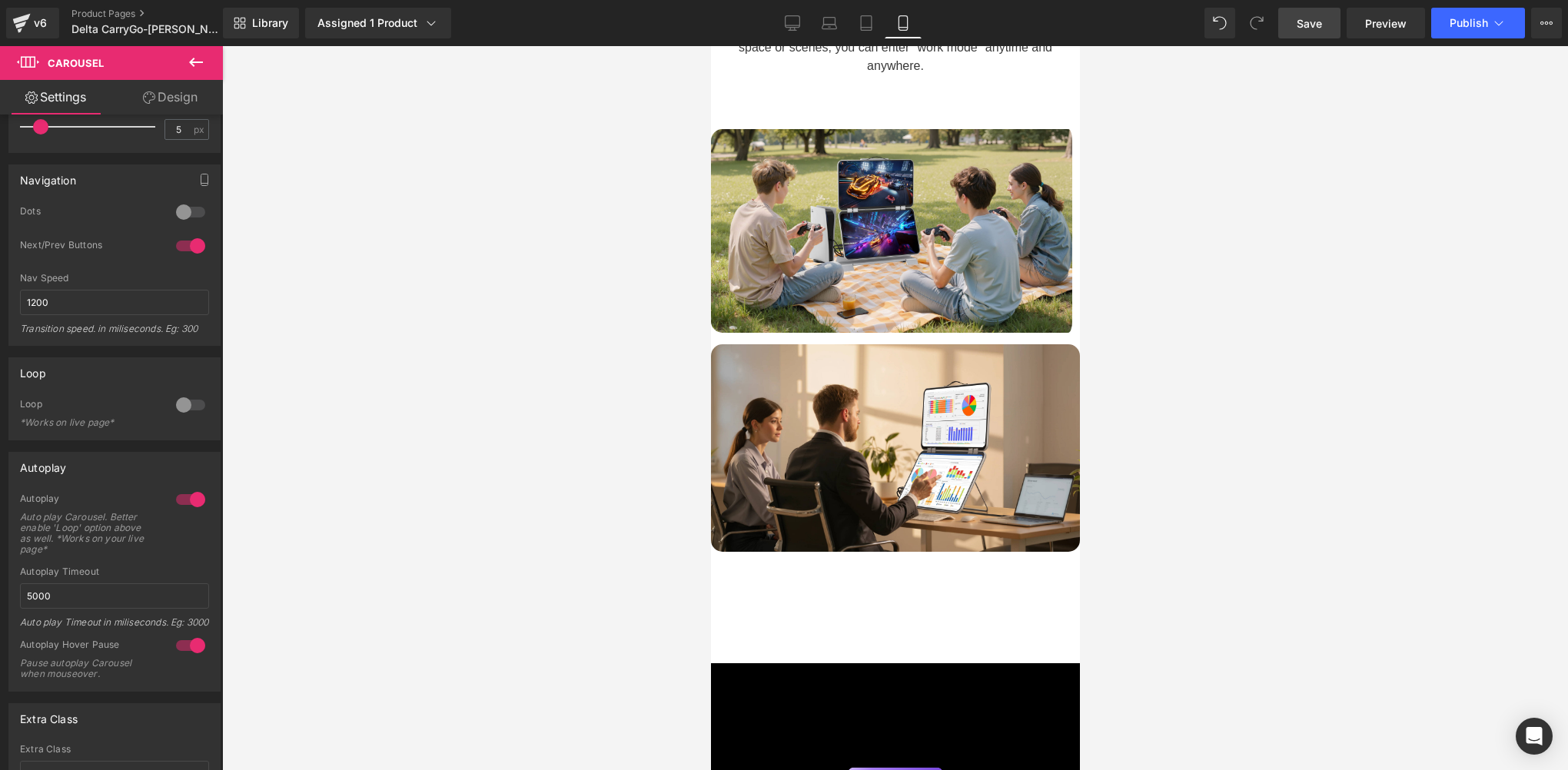
click at [1310, 28] on span "Save" at bounding box center [1309, 23] width 26 height 16
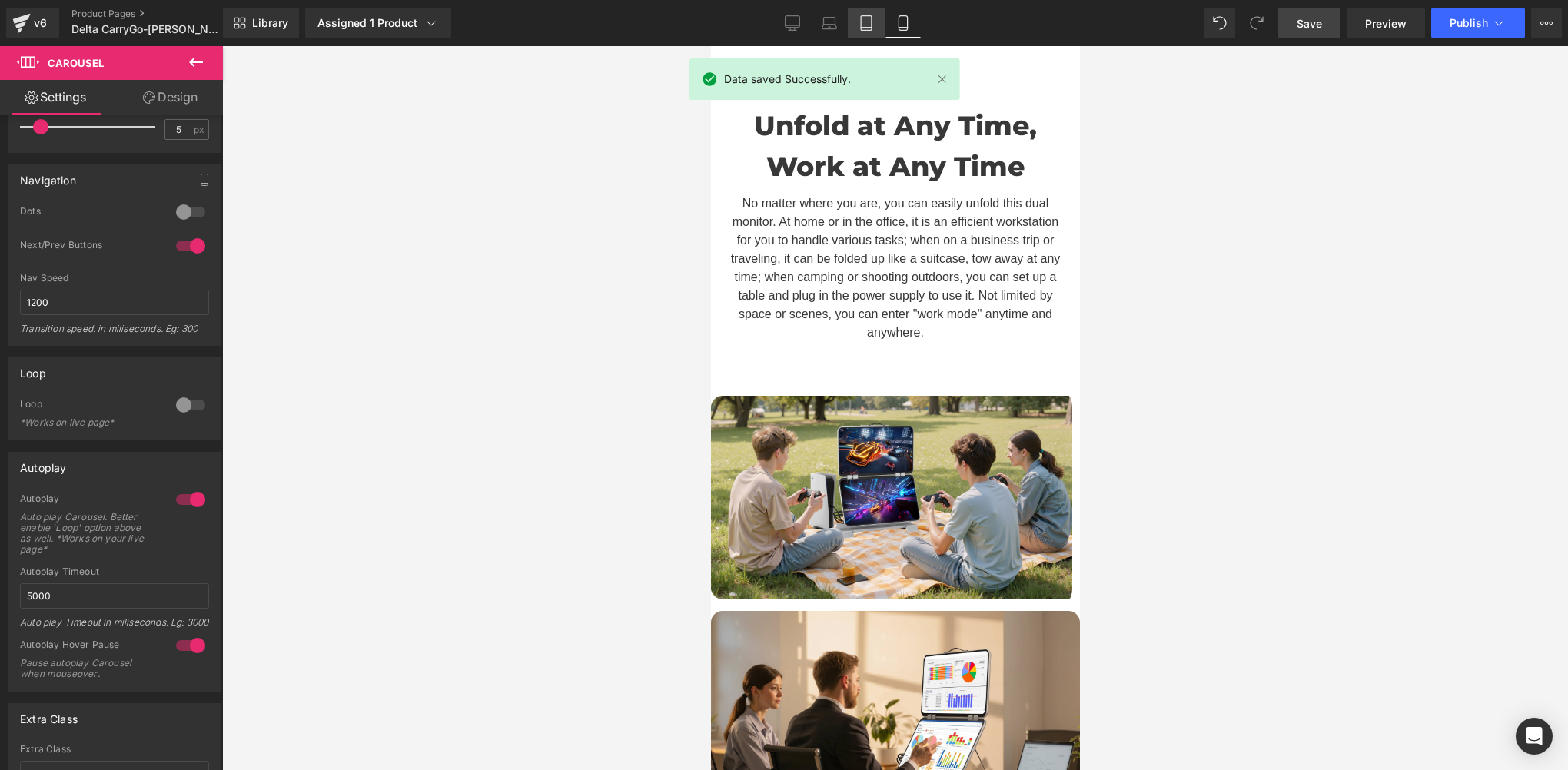
scroll to position [6433, 0]
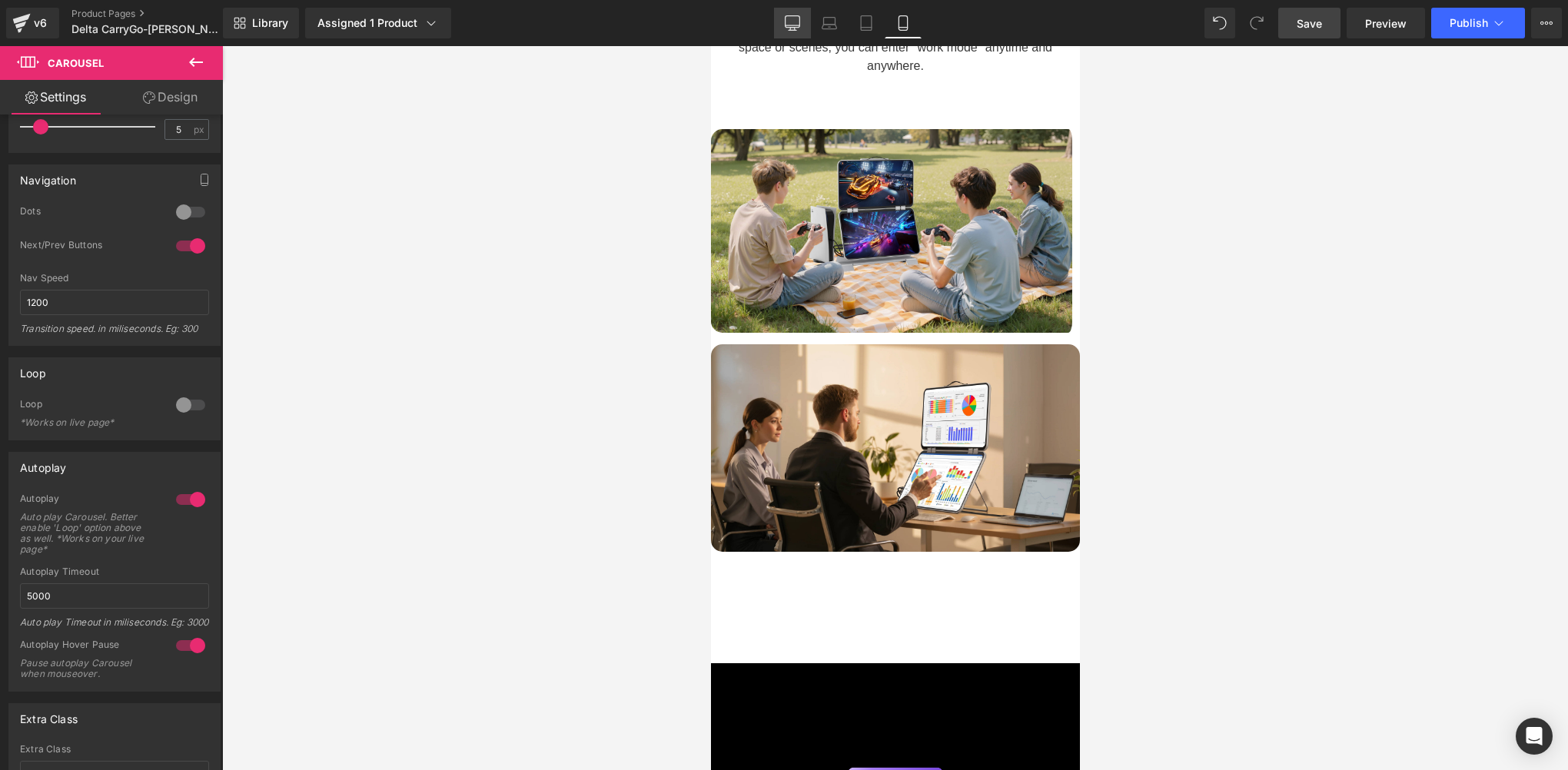
click at [791, 35] on link "Desktop" at bounding box center [792, 23] width 37 height 31
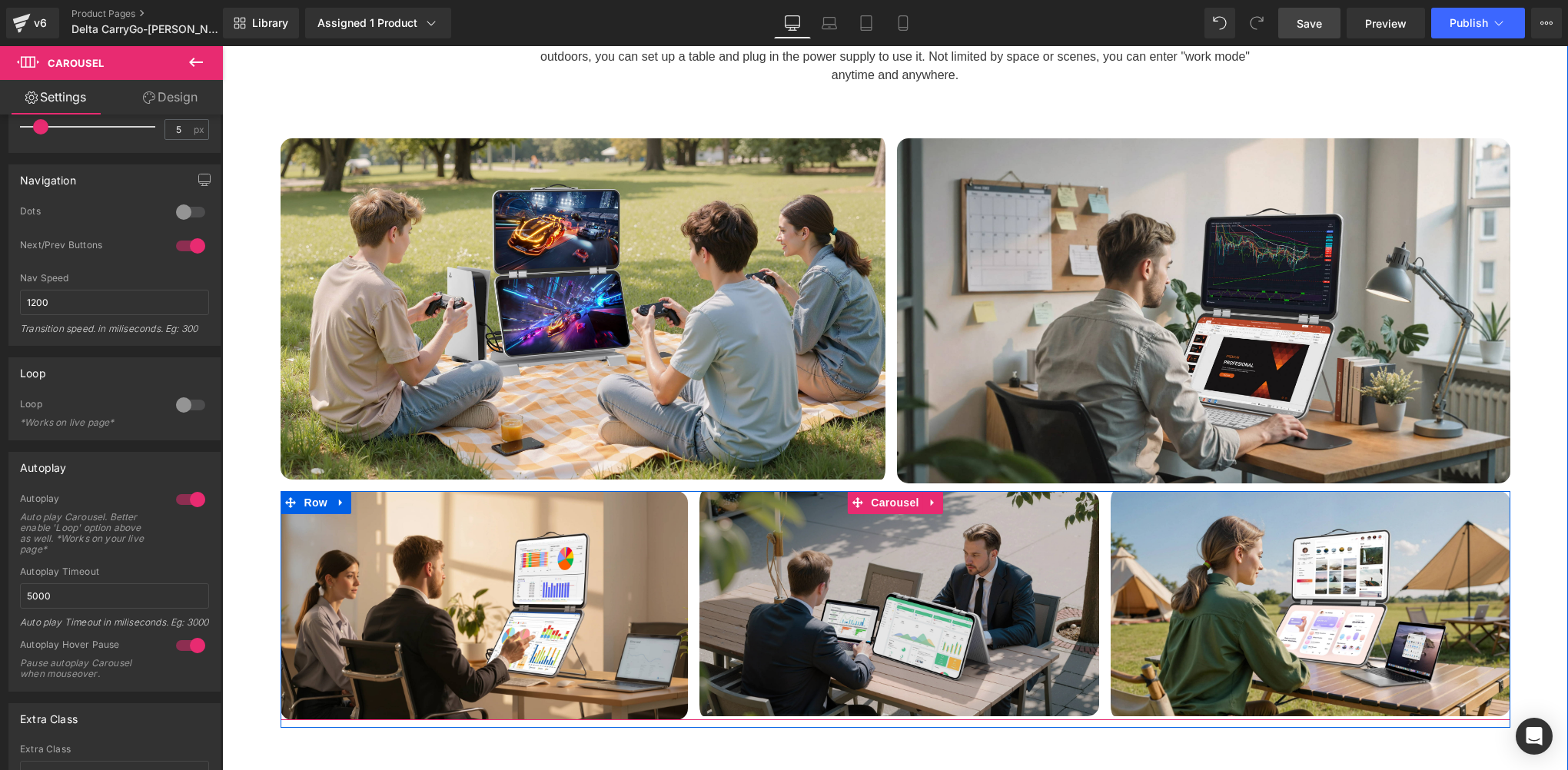
scroll to position [5481, 0]
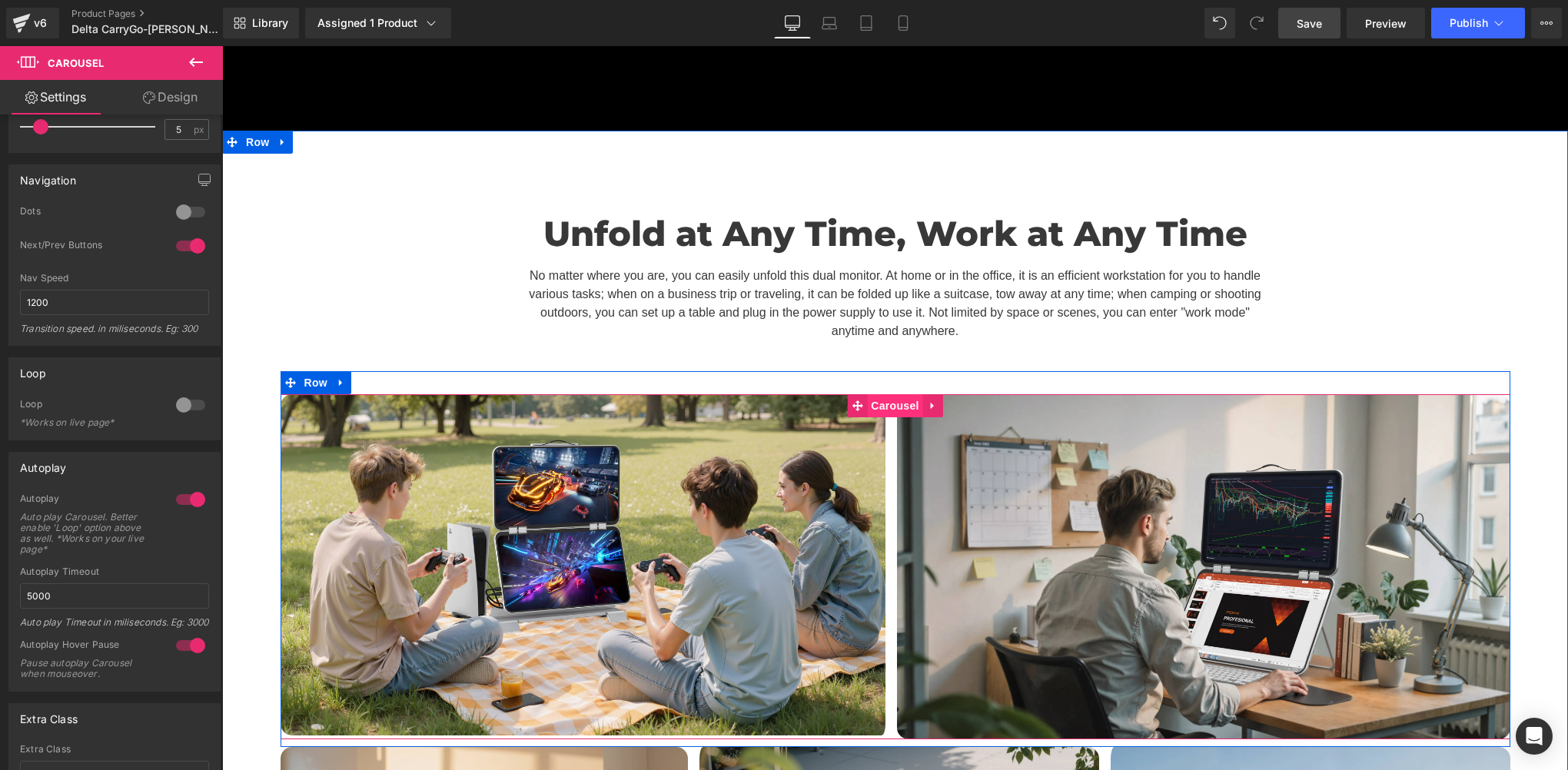
click at [889, 394] on span "Carousel" at bounding box center [895, 405] width 56 height 23
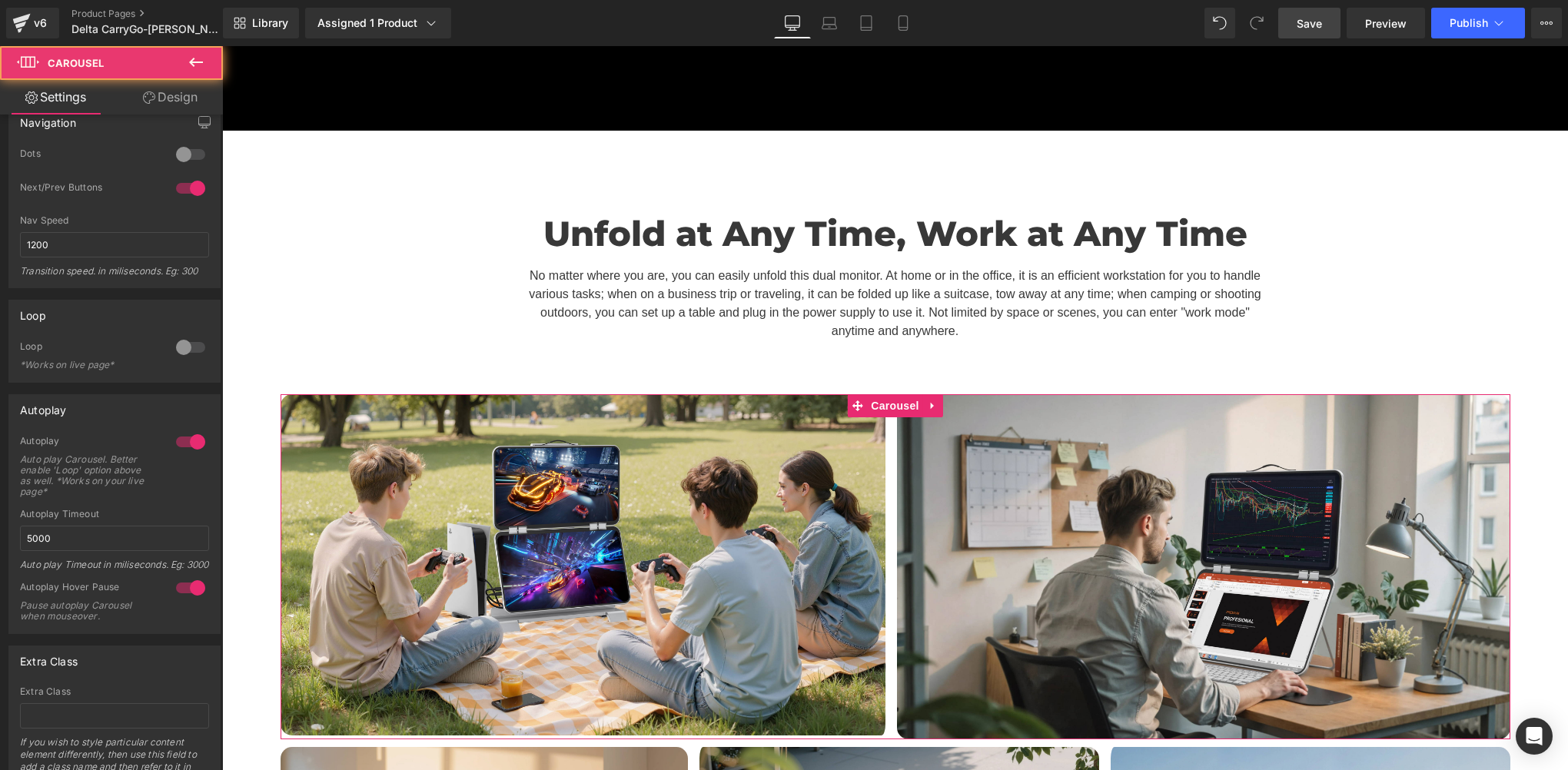
scroll to position [335, 0]
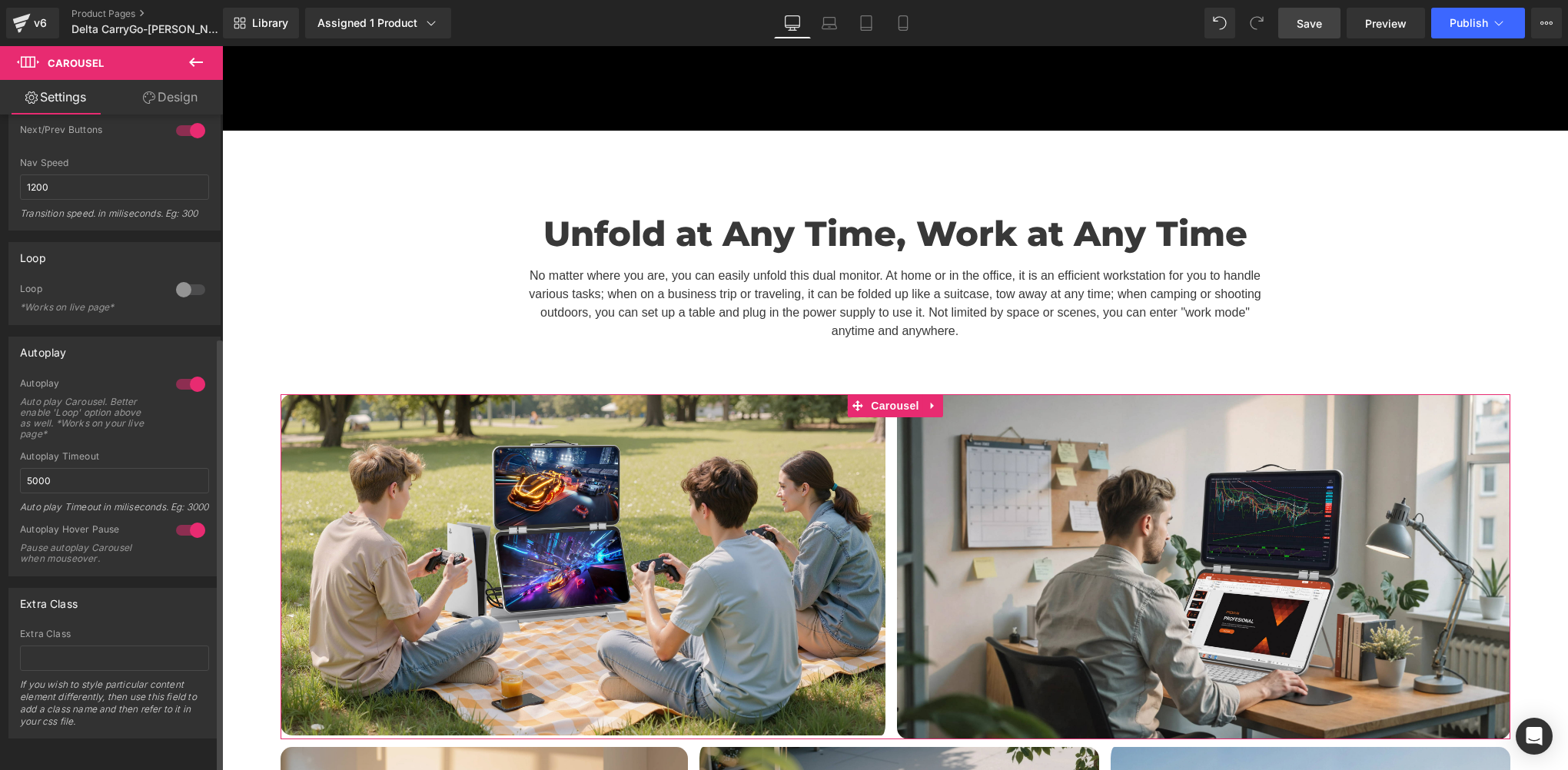
click at [191, 372] on div at bounding box center [190, 384] width 37 height 25
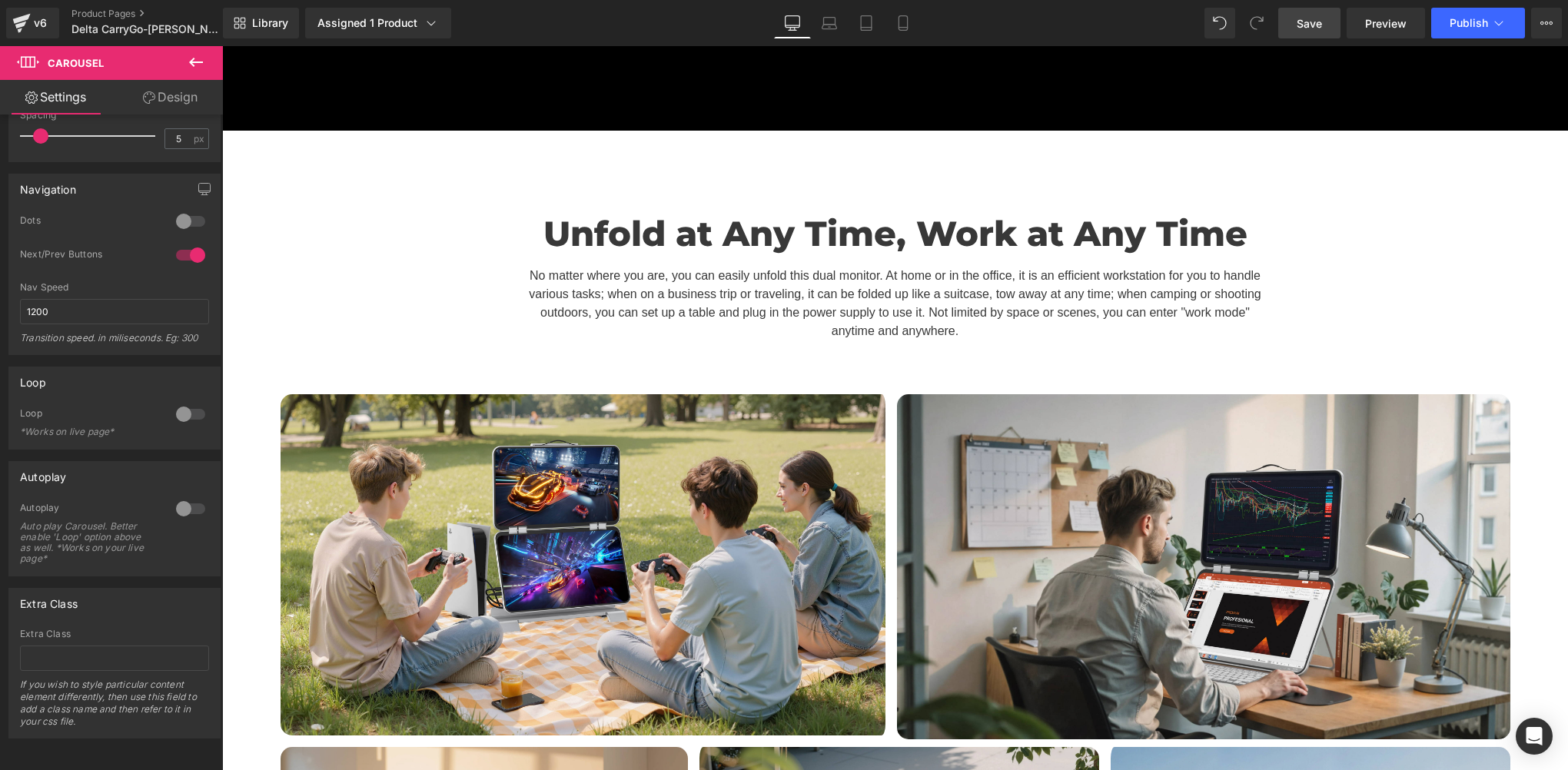
drag, startPoint x: 1291, startPoint y: 23, endPoint x: 719, endPoint y: 417, distance: 694.6
click at [1291, 23] on link "Save" at bounding box center [1309, 23] width 62 height 31
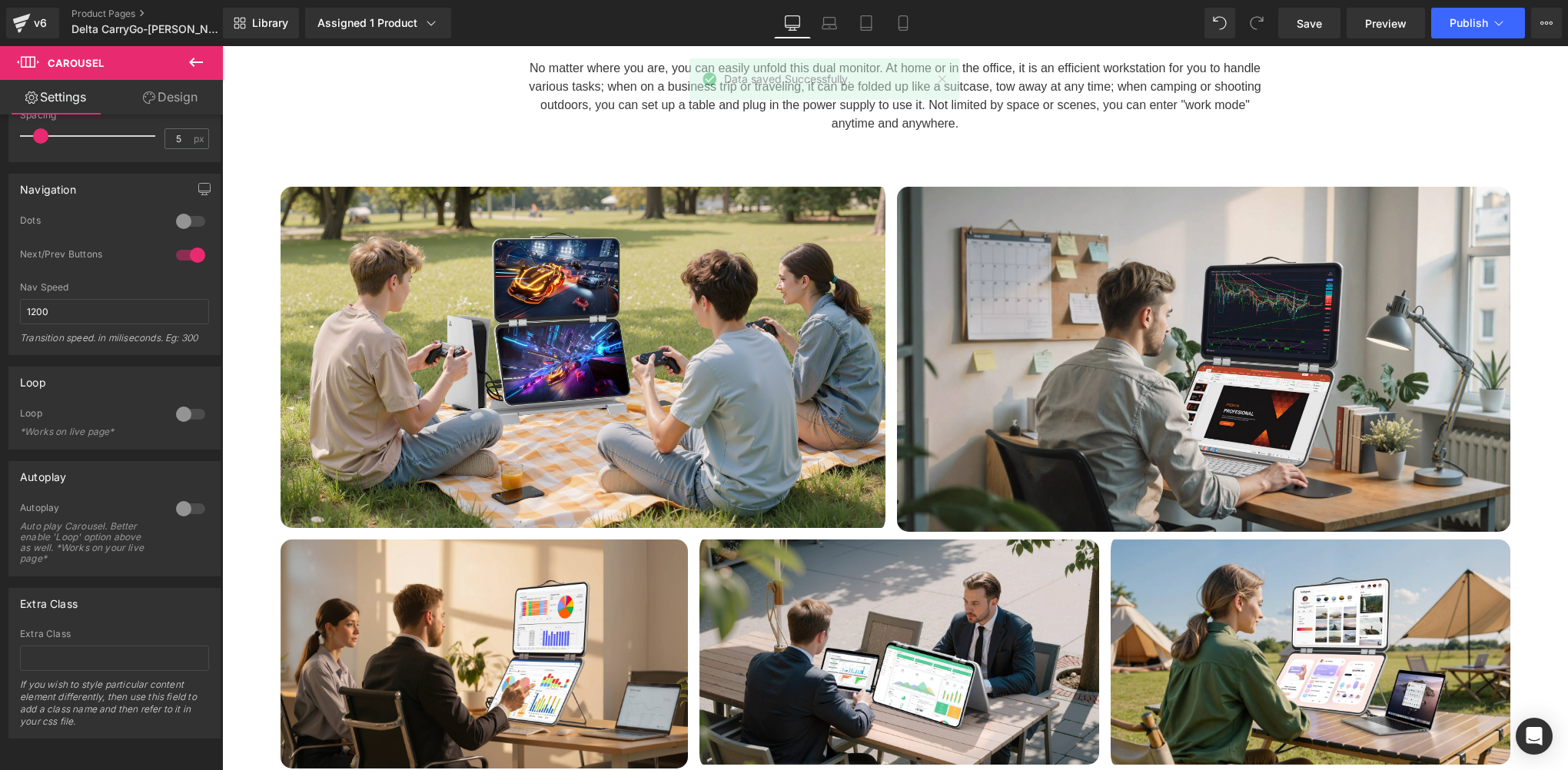
scroll to position [5481, 0]
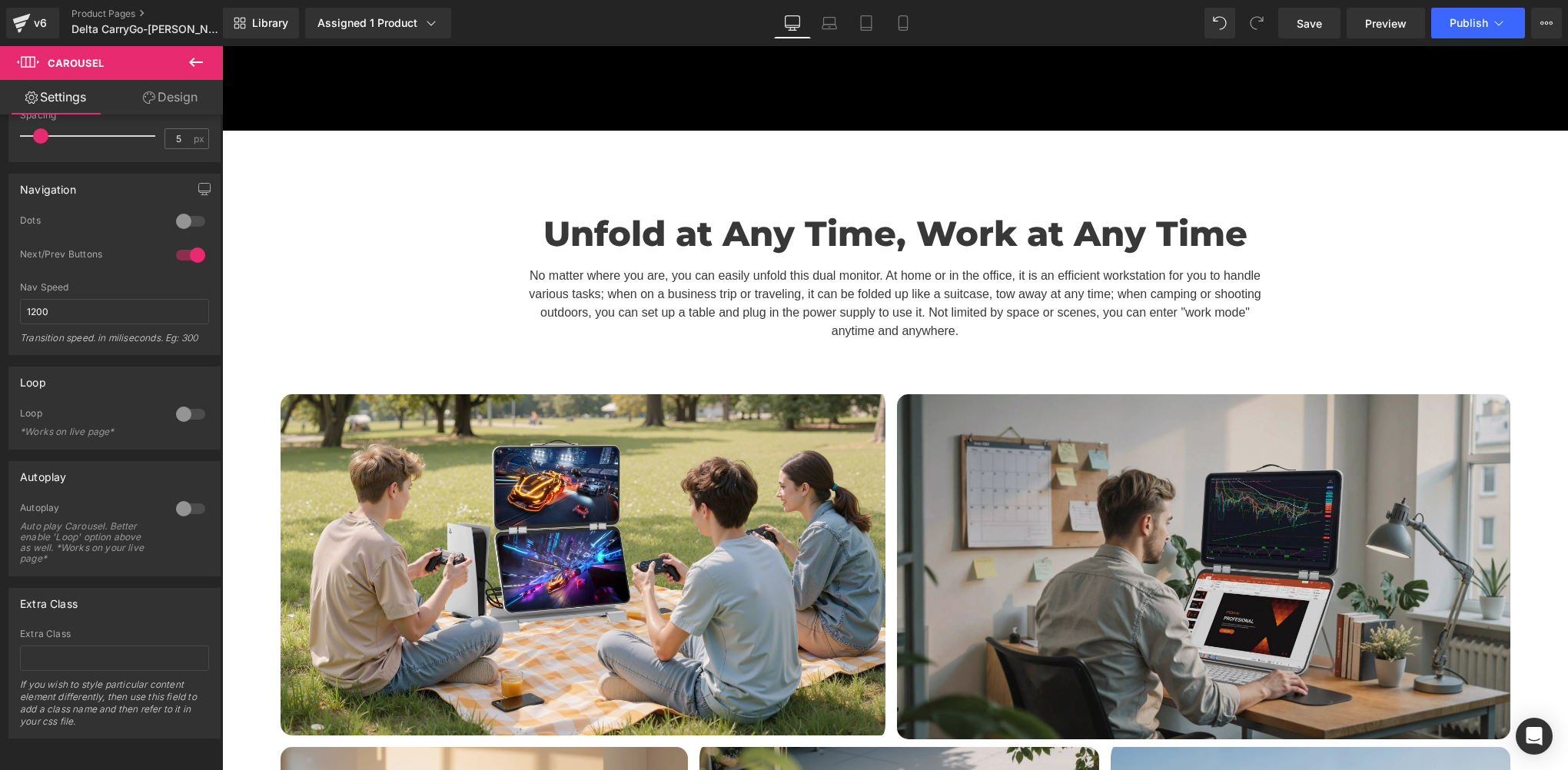
click at [937, 443] on img at bounding box center [1204, 567] width 614 height 345
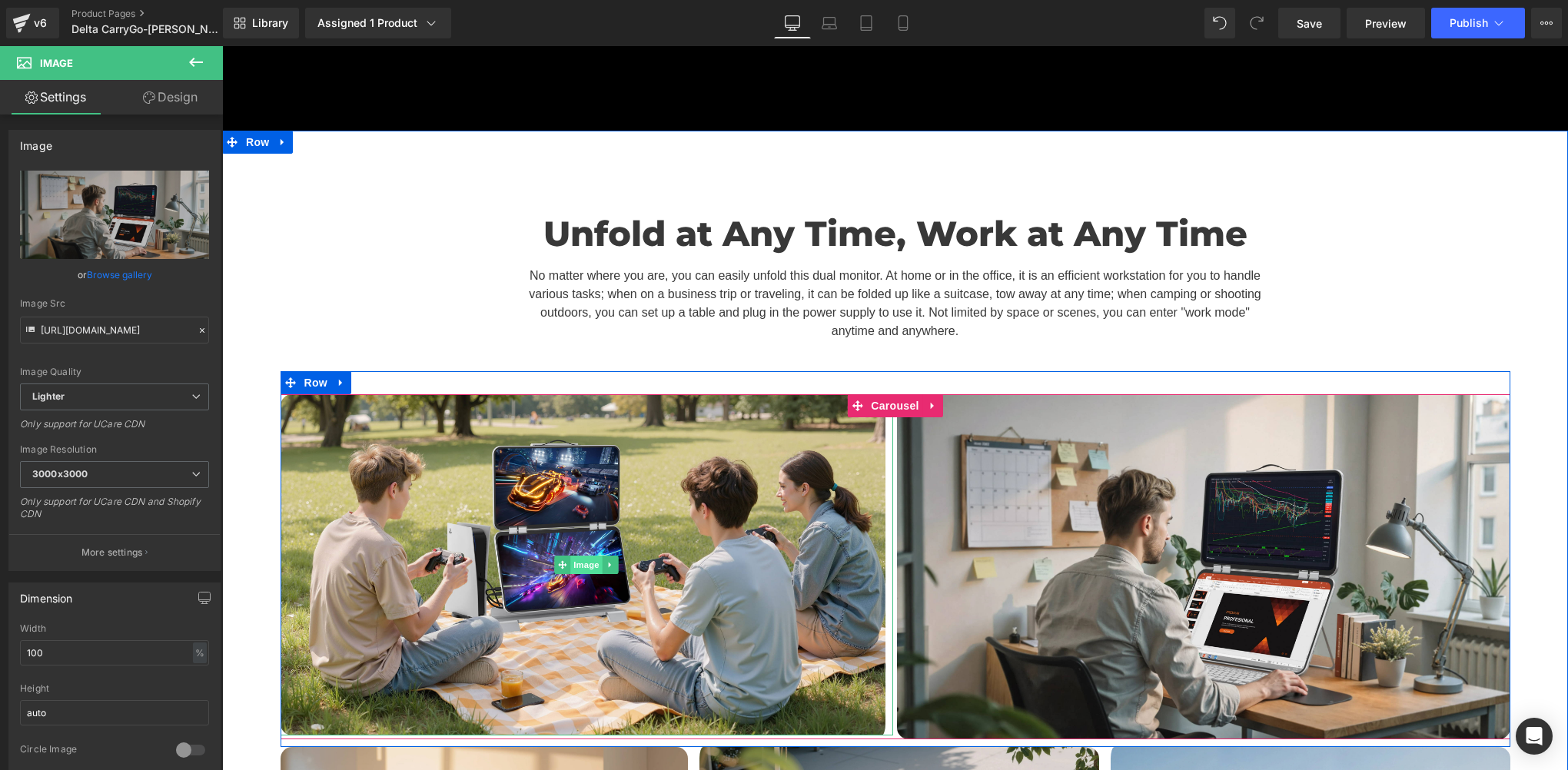
click at [573, 555] on span "Image" at bounding box center [586, 565] width 32 height 19
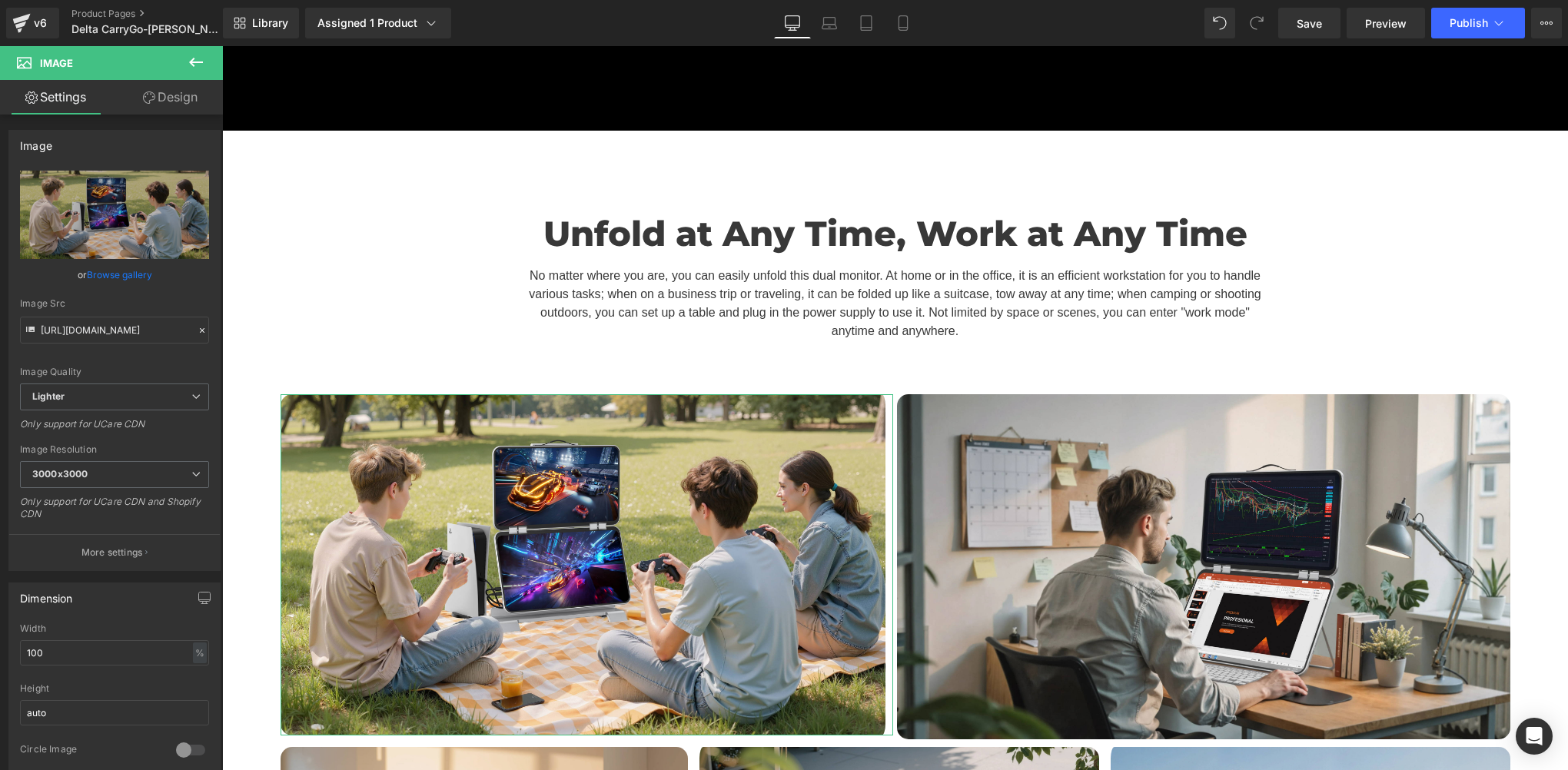
click at [158, 85] on link "Design" at bounding box center [170, 97] width 111 height 34
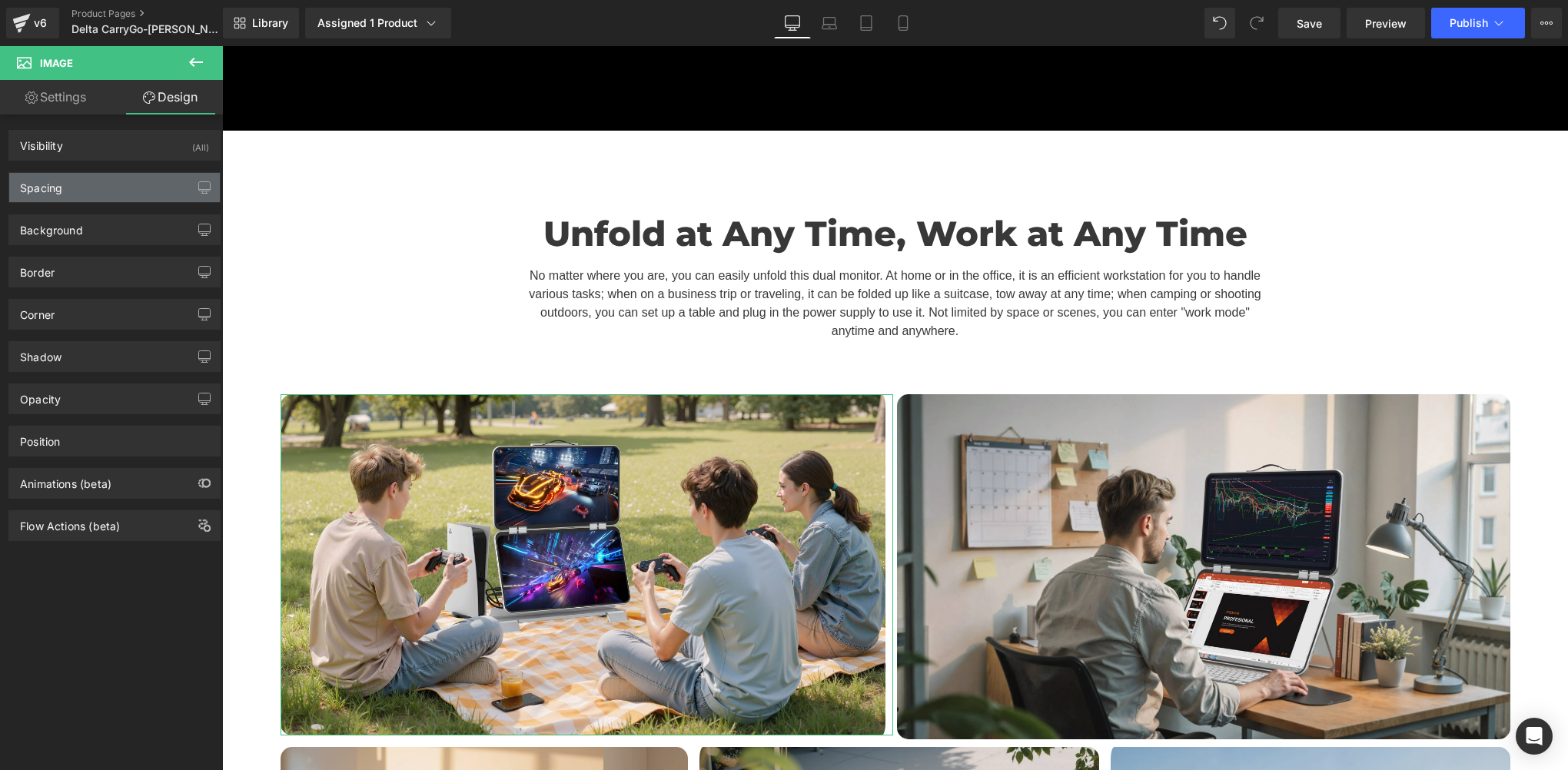
click at [89, 193] on div "Spacing" at bounding box center [115, 187] width 210 height 29
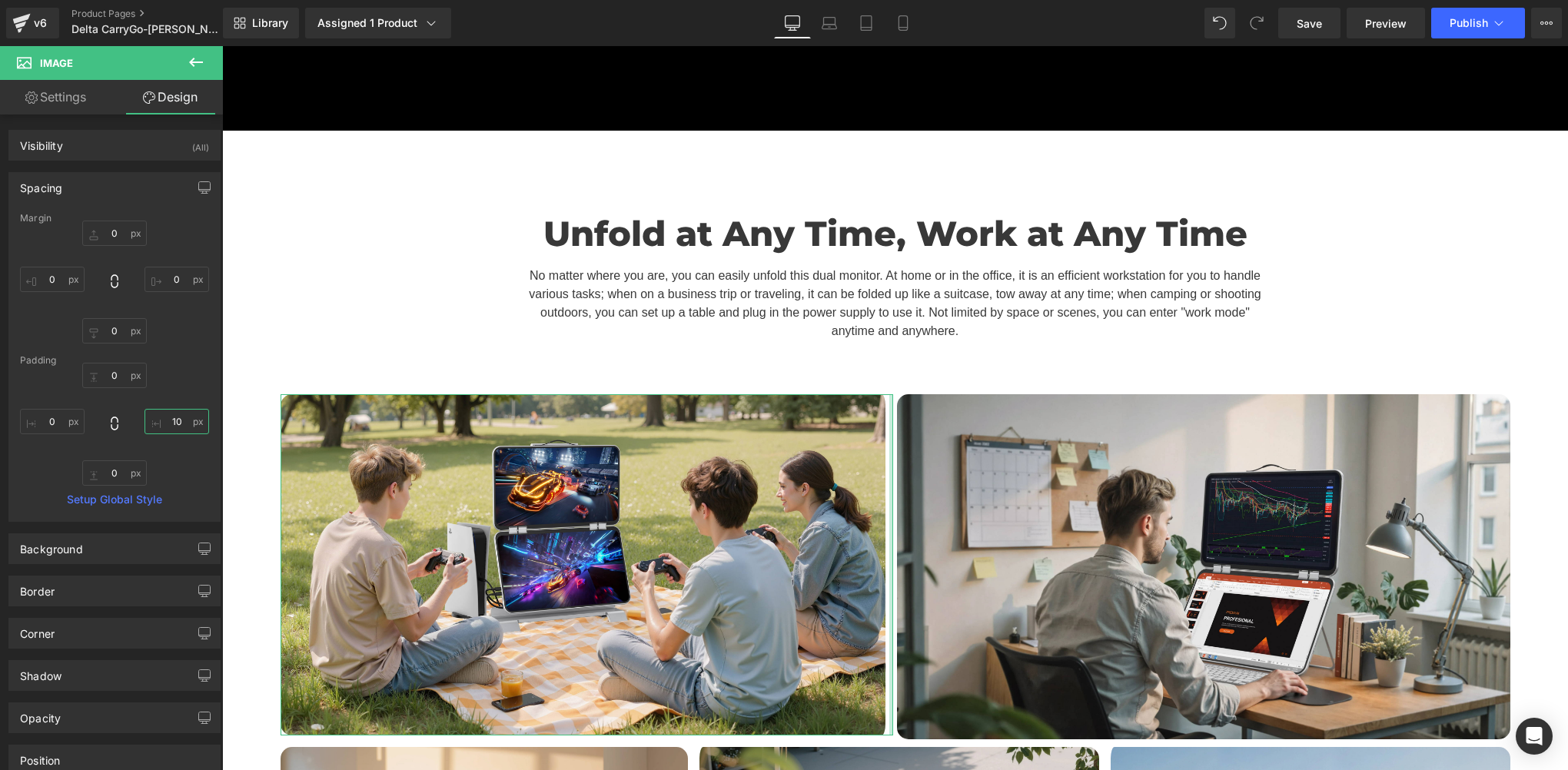
click at [174, 414] on input "10" at bounding box center [177, 422] width 65 height 26
type input "5"
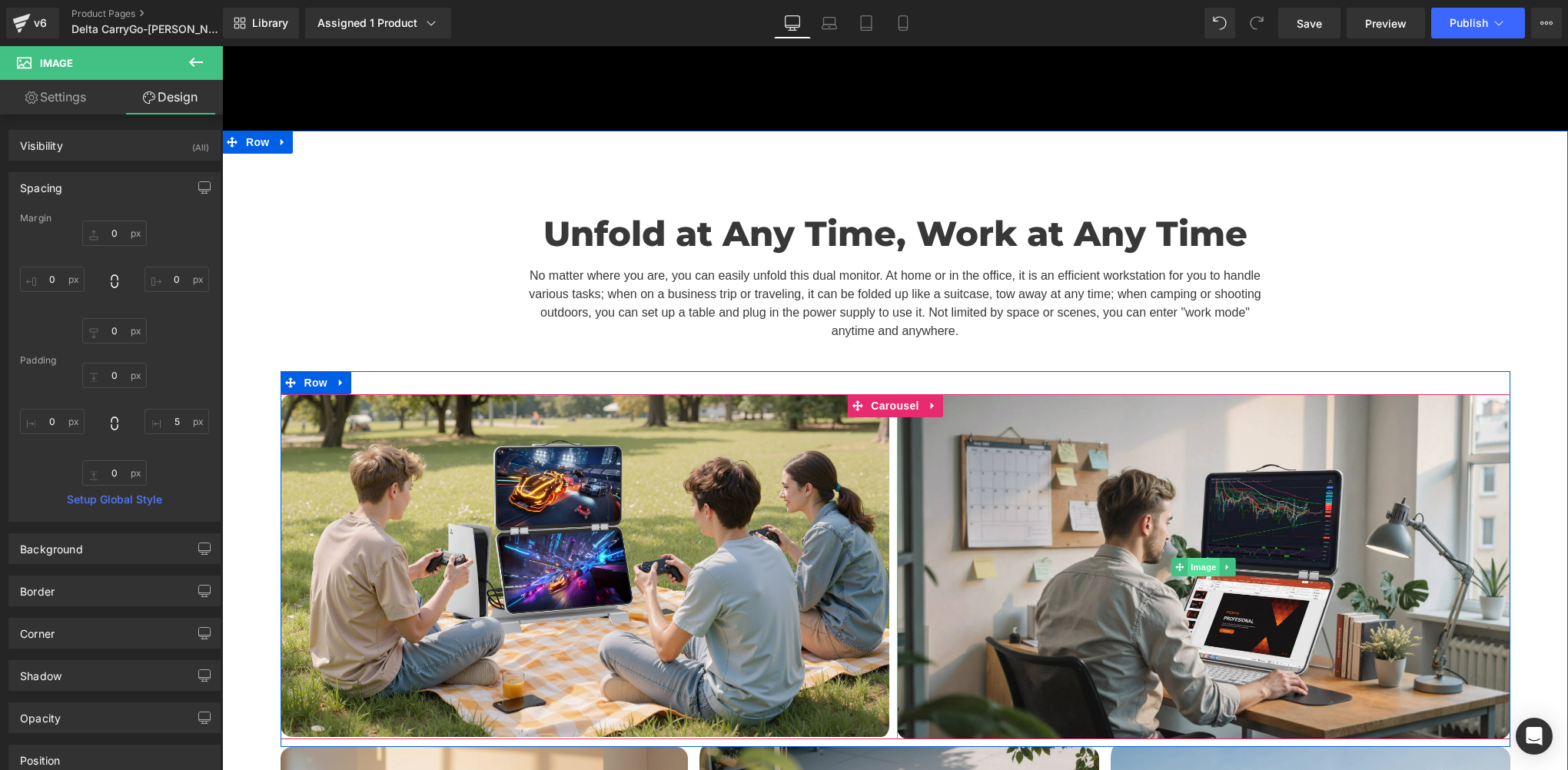
click at [1188, 558] on span "Image" at bounding box center [1204, 567] width 32 height 19
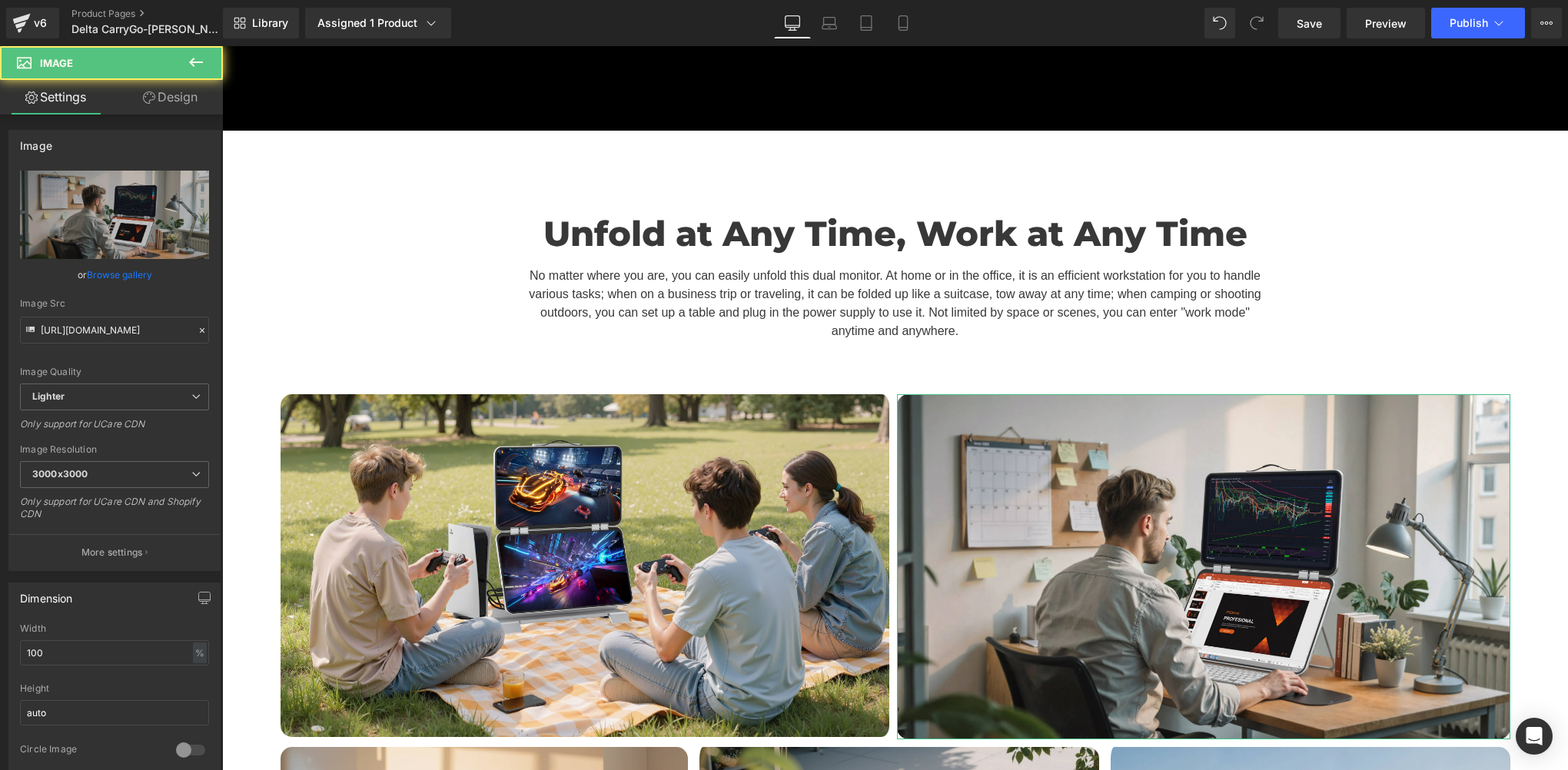
click at [169, 97] on link "Design" at bounding box center [170, 97] width 111 height 34
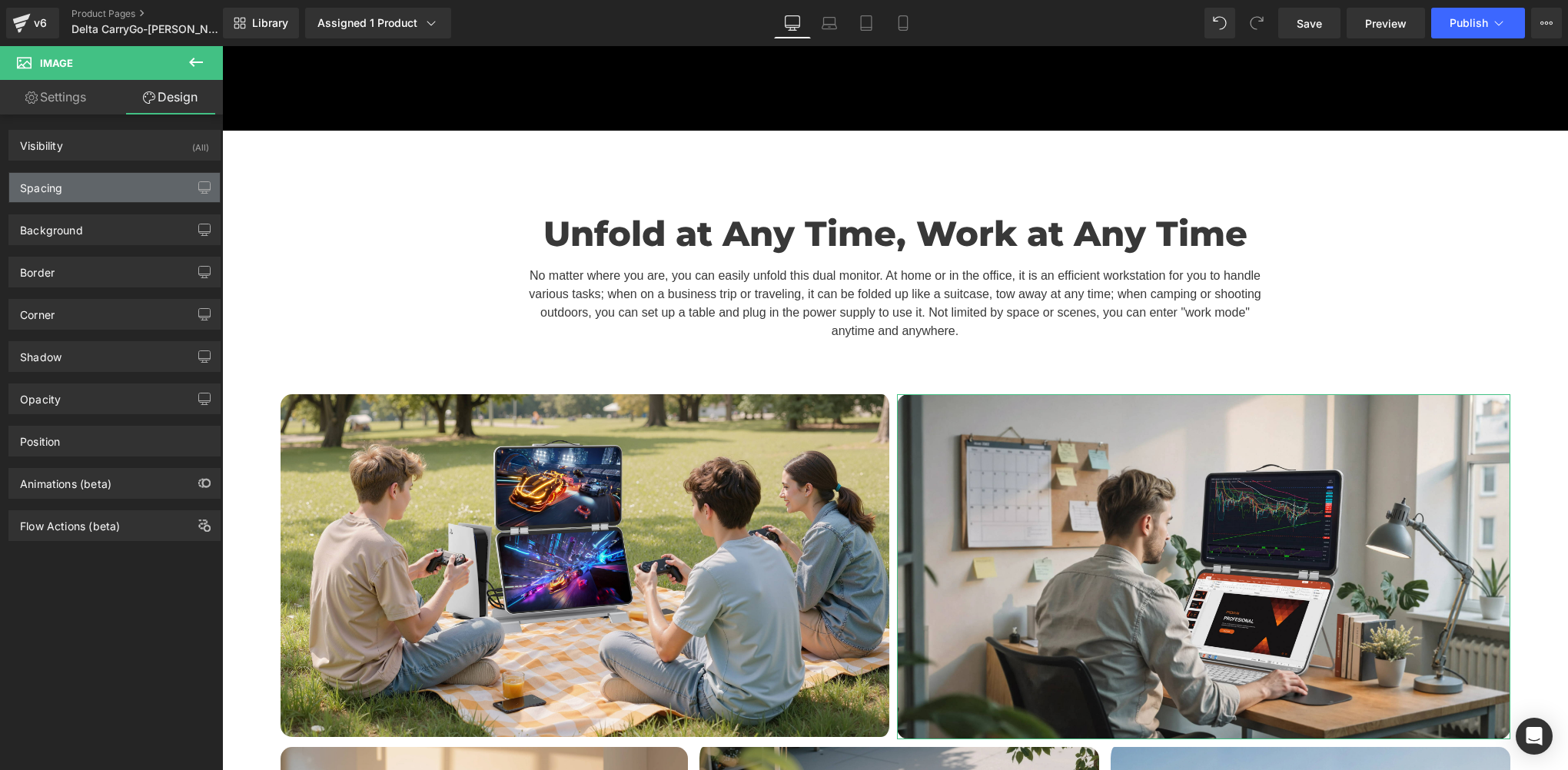
click at [50, 187] on div "Spacing" at bounding box center [40, 183] width 42 height 21
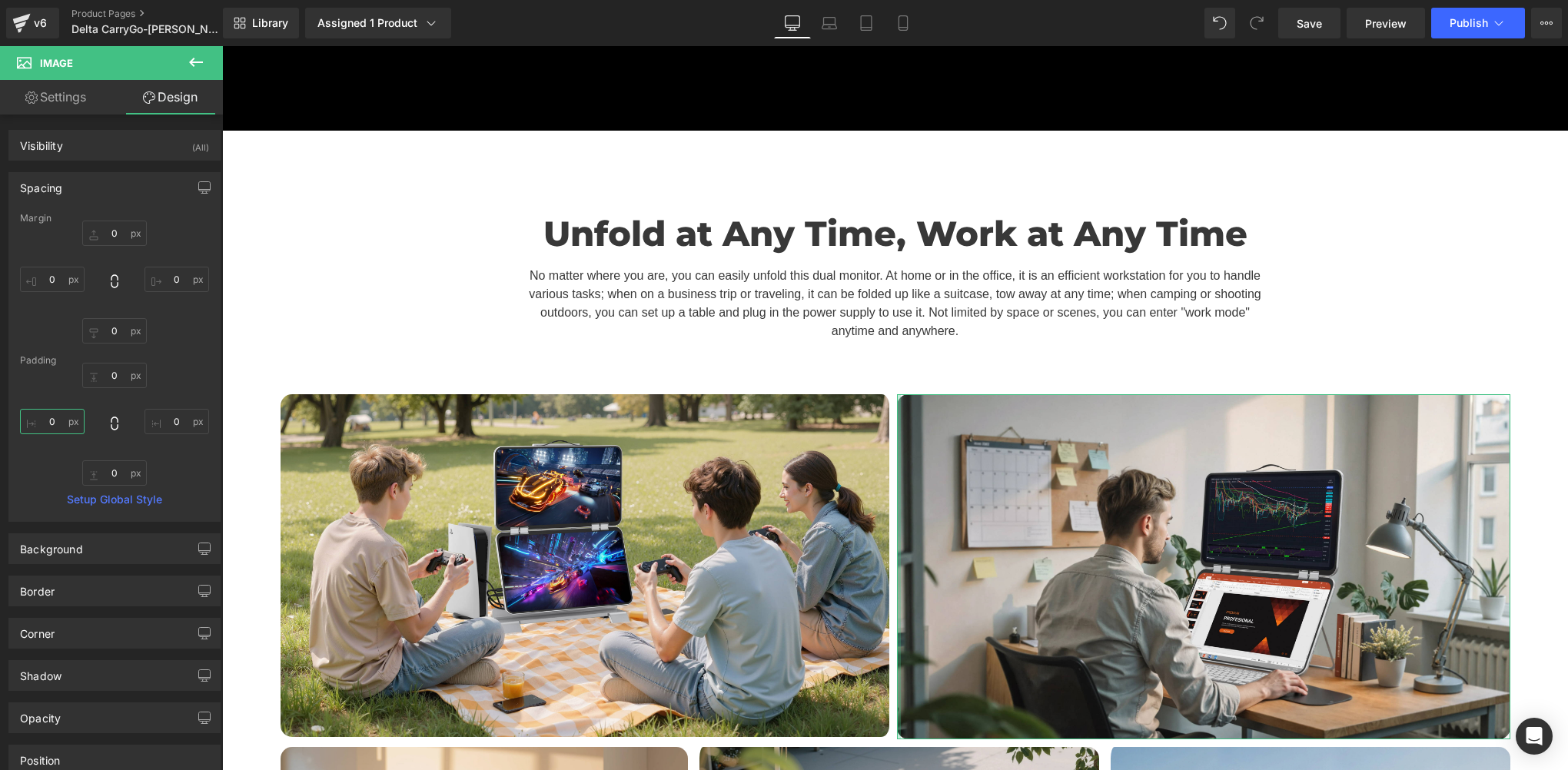
click at [53, 423] on input "0" at bounding box center [52, 422] width 65 height 26
type input "5"
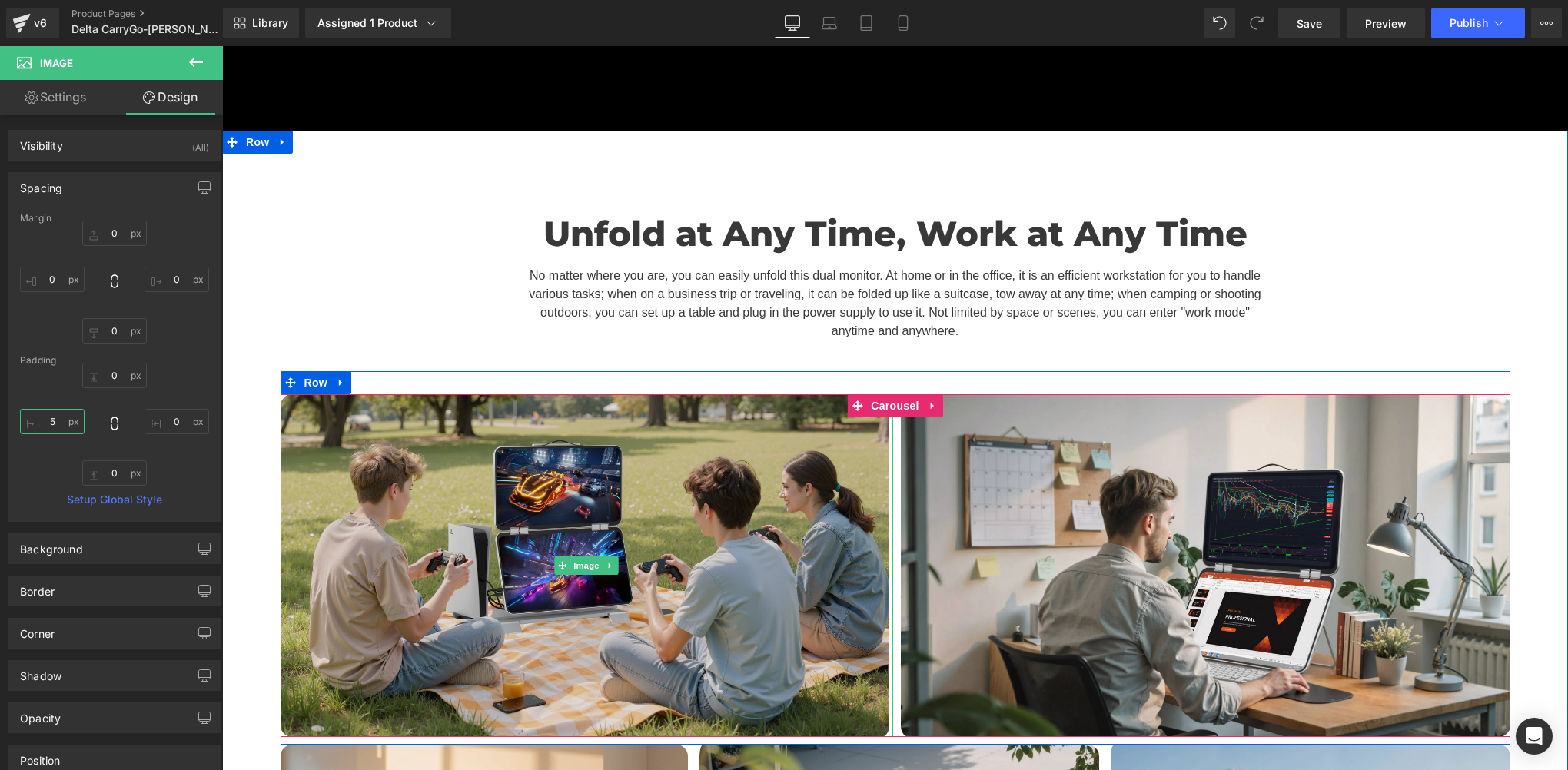
scroll to position [5738, 0]
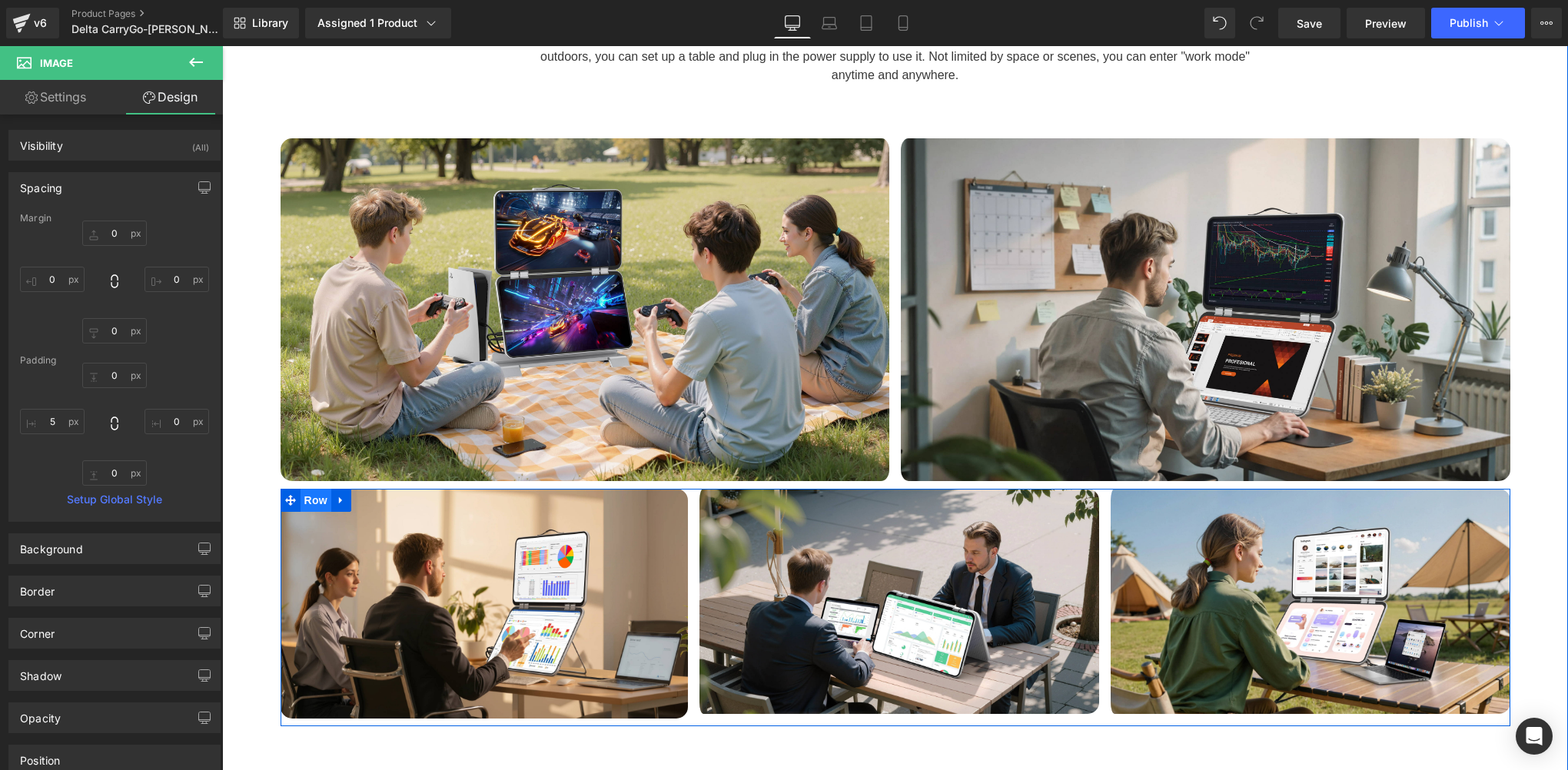
click at [301, 489] on span "Row" at bounding box center [316, 500] width 31 height 23
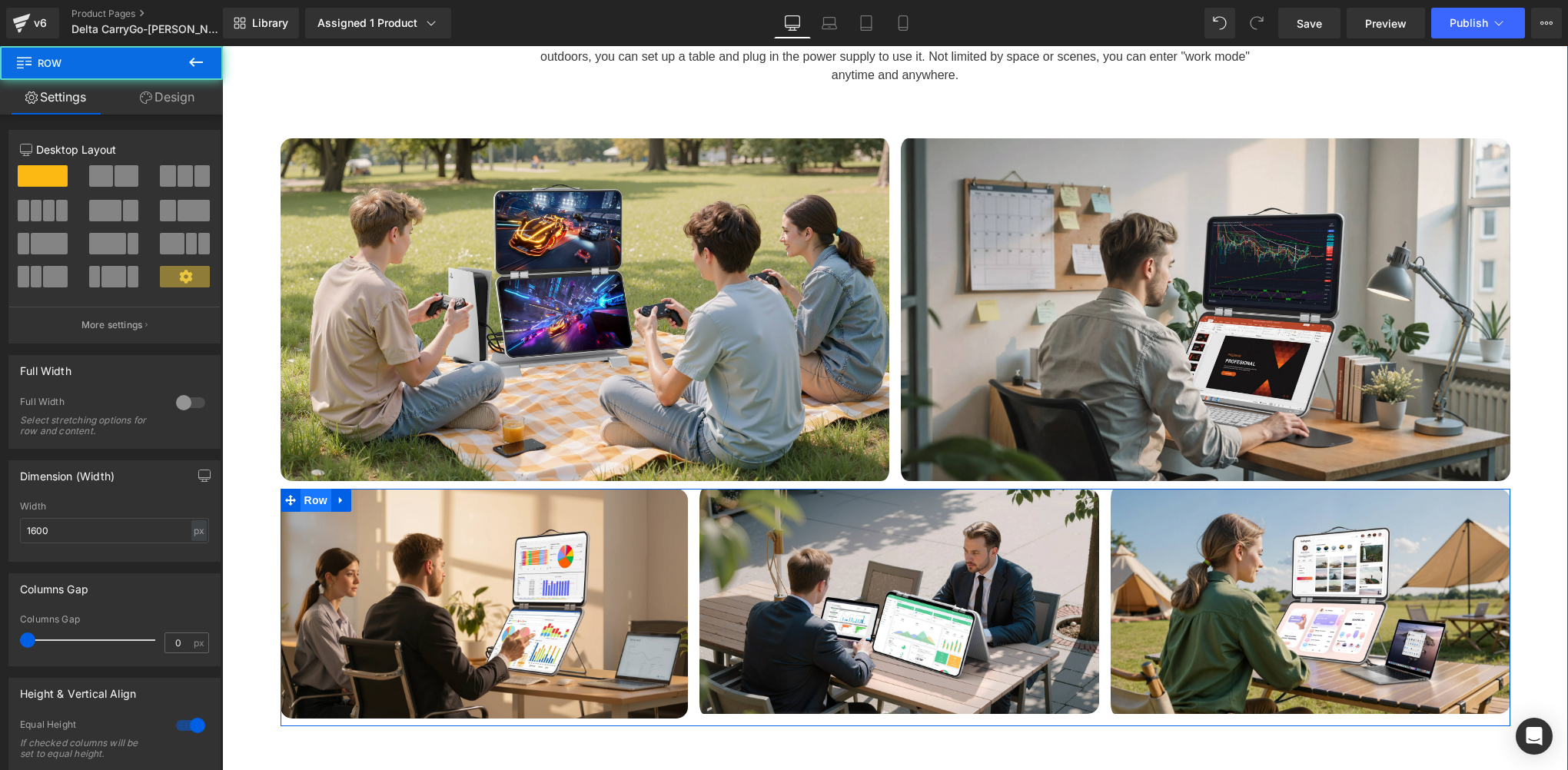
click at [301, 489] on span "Row" at bounding box center [316, 500] width 31 height 23
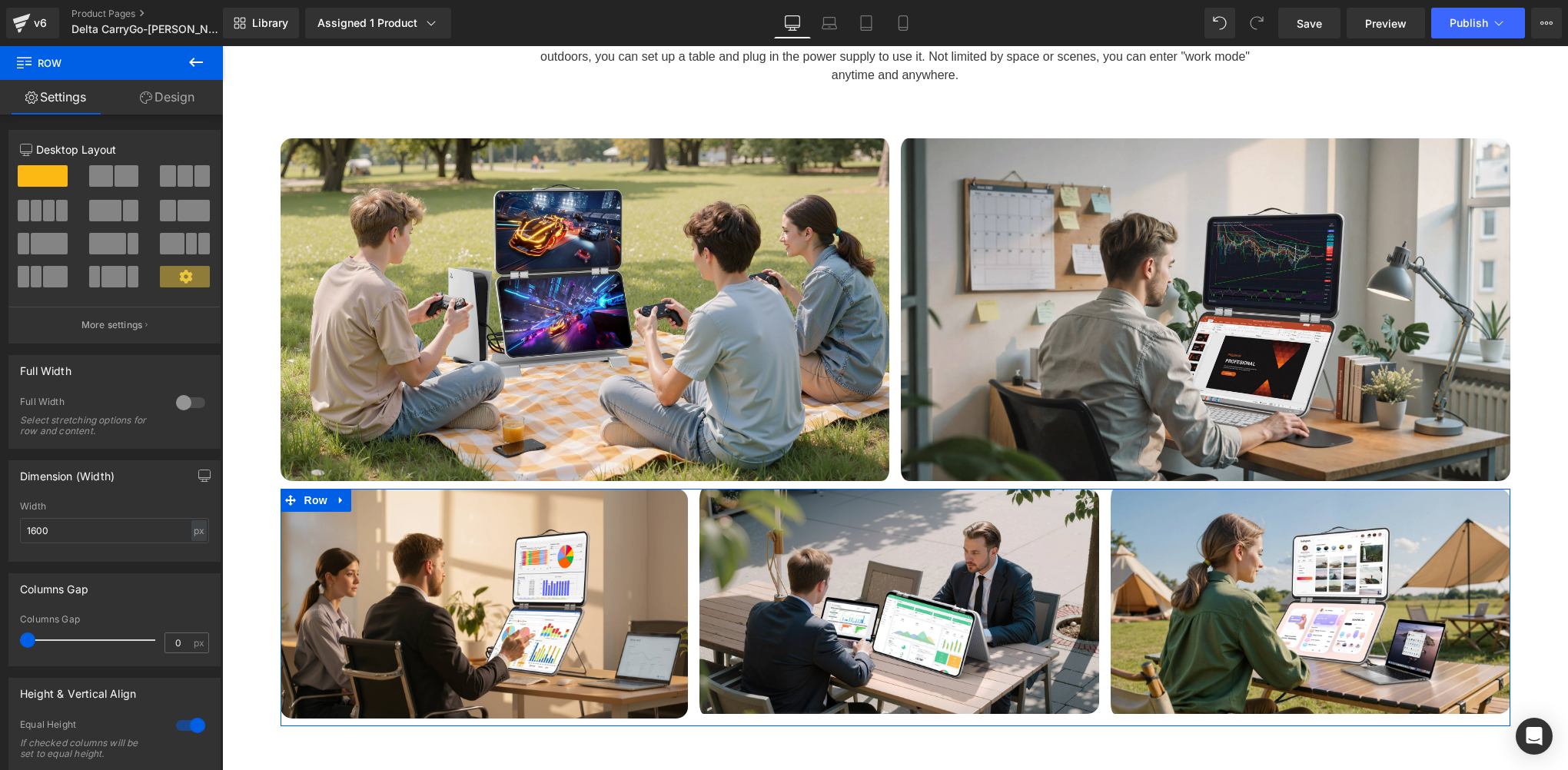
click at [164, 97] on link "Design" at bounding box center [167, 97] width 111 height 34
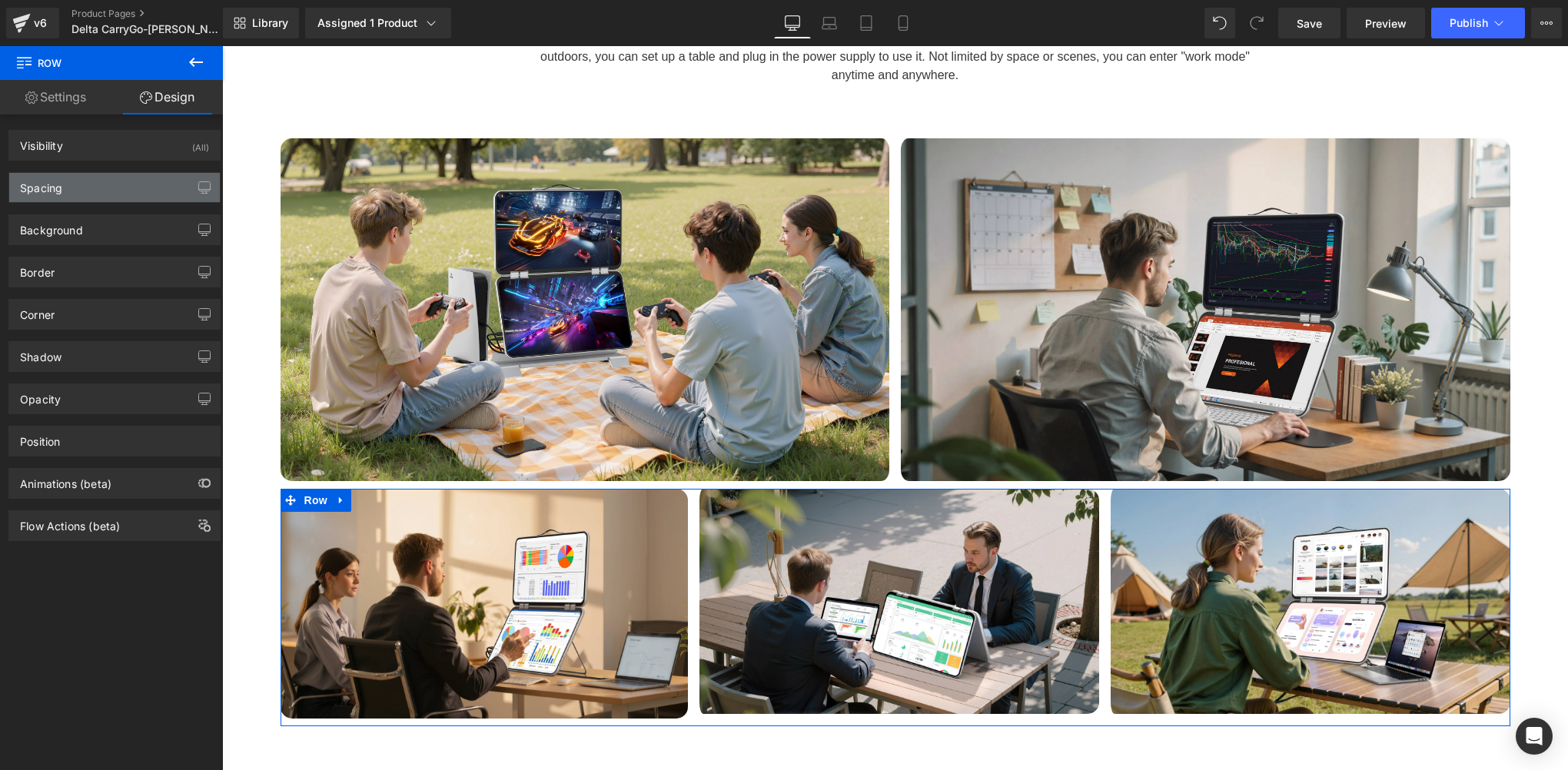
click at [80, 195] on div "Spacing" at bounding box center [115, 187] width 210 height 29
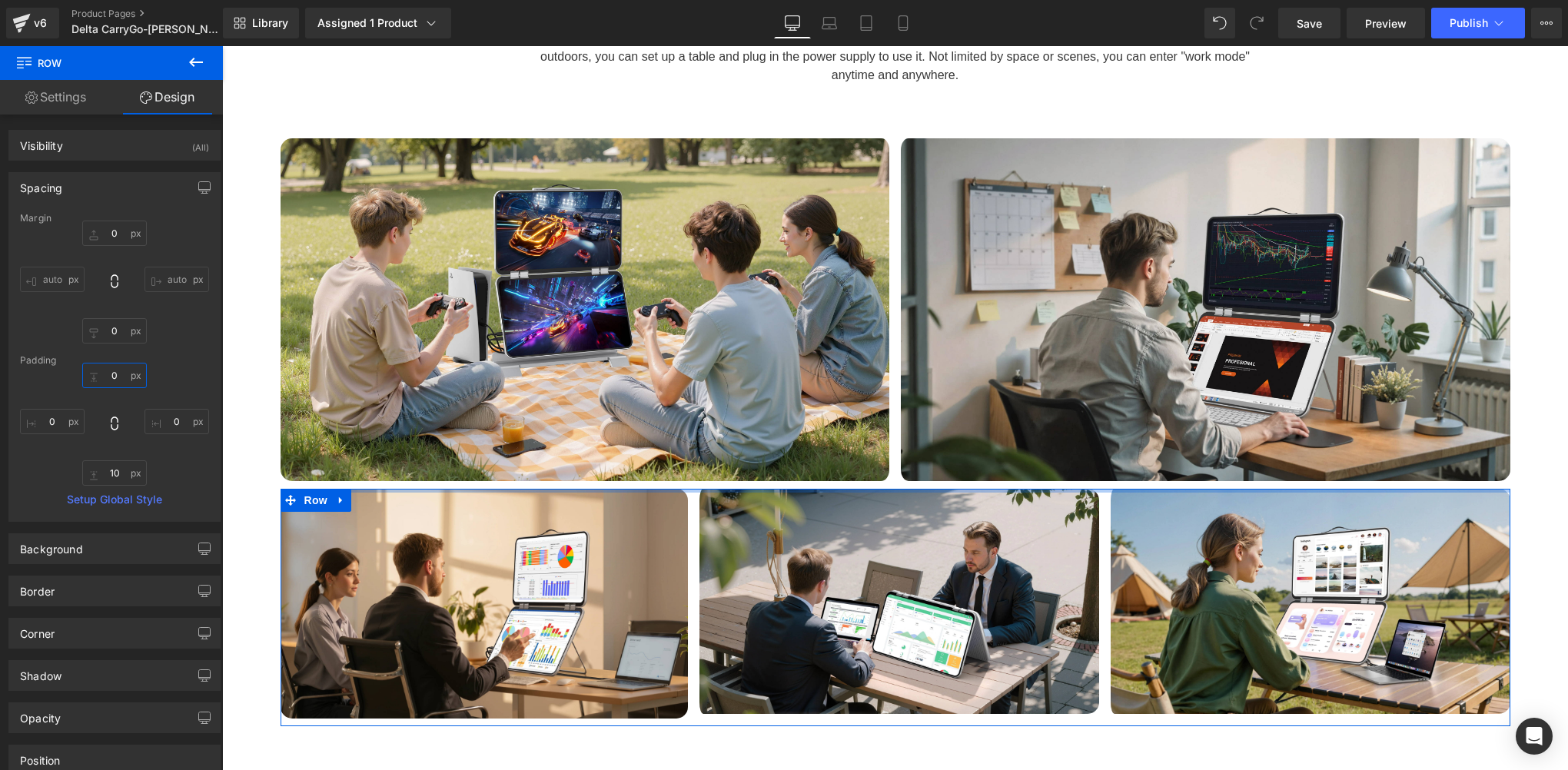
click at [119, 382] on input "0" at bounding box center [115, 376] width 65 height 26
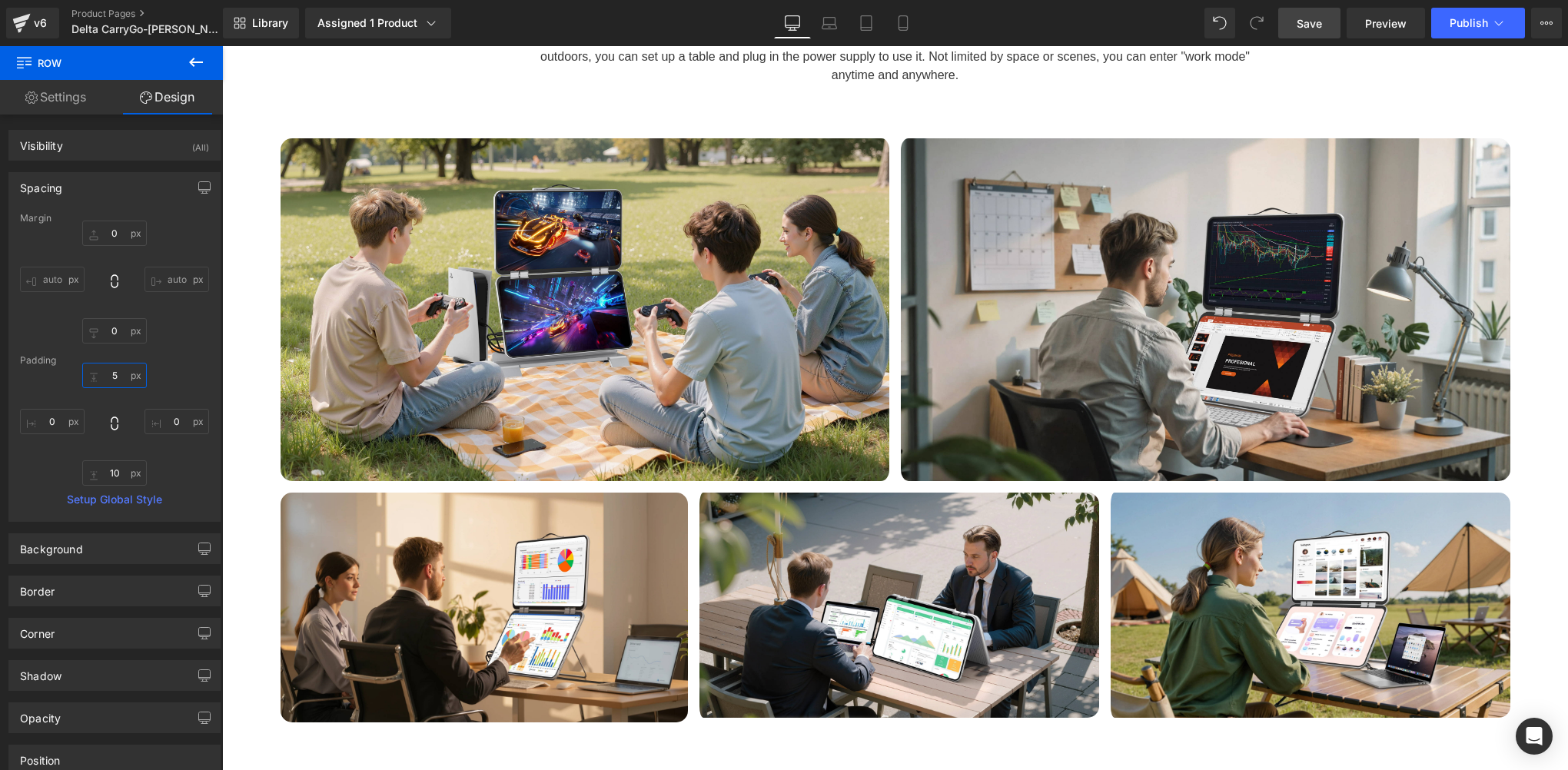
type input "5"
click at [1331, 9] on link "Save" at bounding box center [1309, 23] width 62 height 31
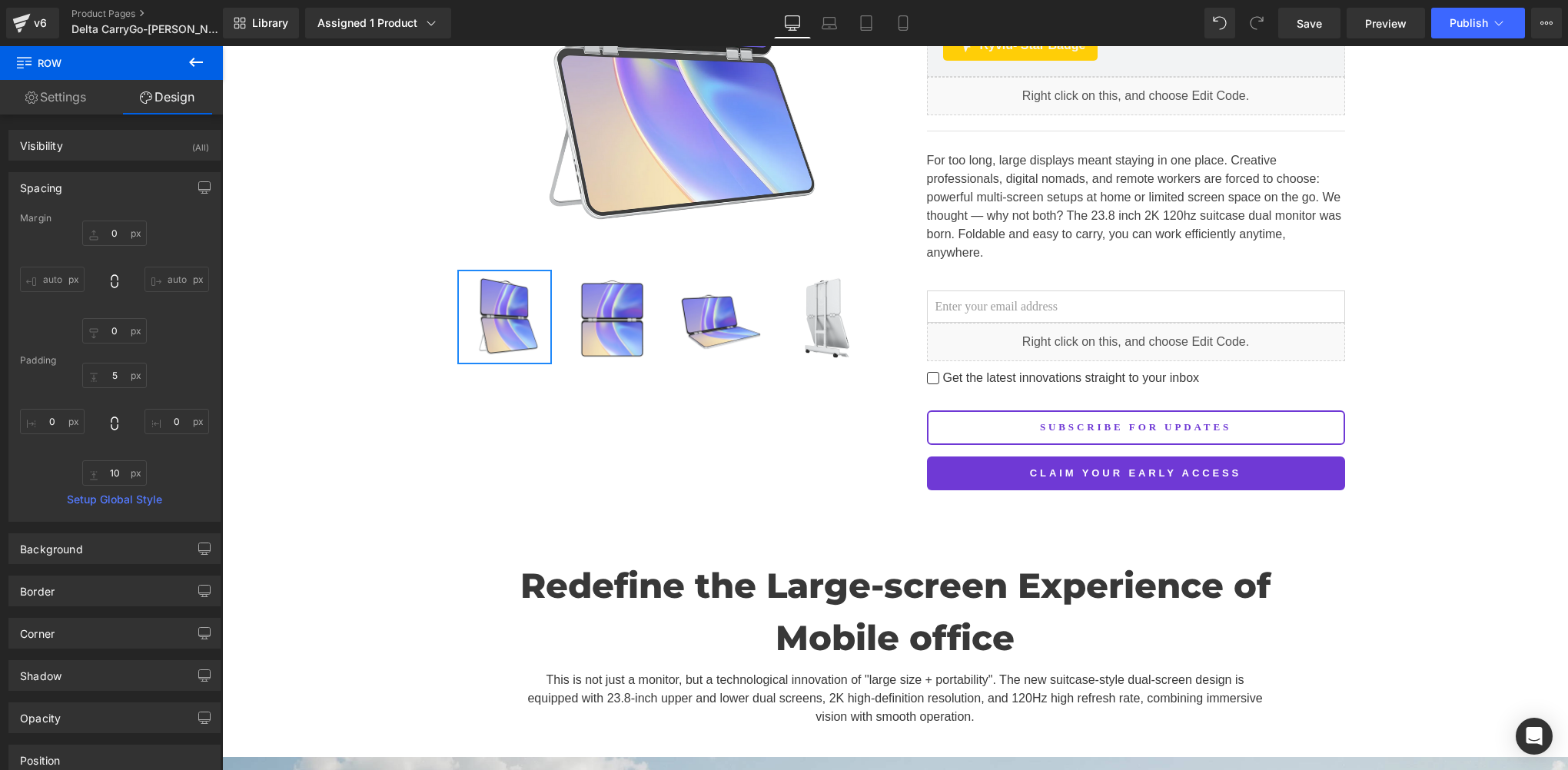
scroll to position [0, 0]
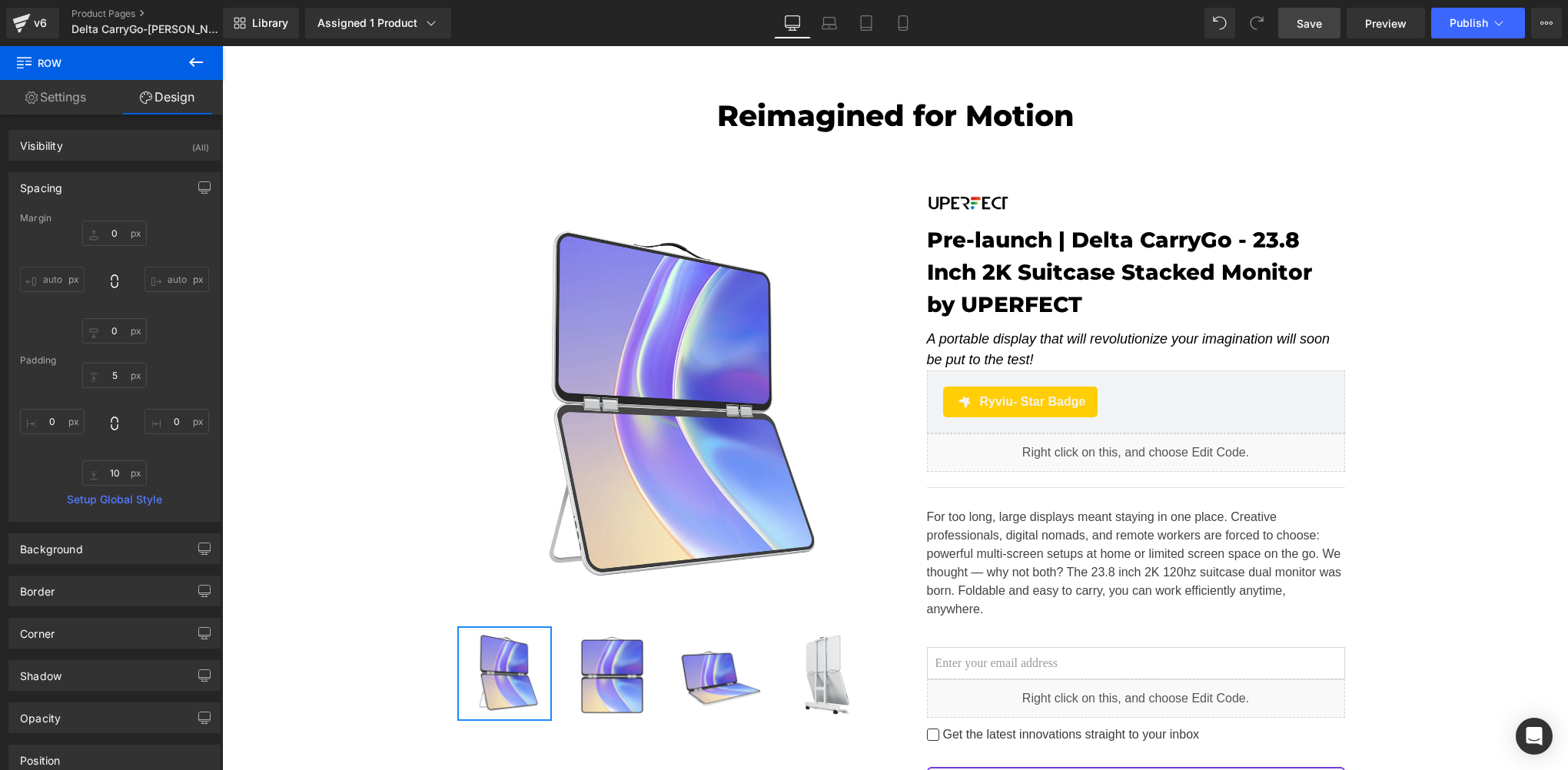
drag, startPoint x: 1311, startPoint y: 26, endPoint x: 367, endPoint y: 723, distance: 1173.4
click at [1311, 26] on span "Save" at bounding box center [1309, 23] width 26 height 16
click at [1313, 18] on span "Save" at bounding box center [1309, 23] width 26 height 16
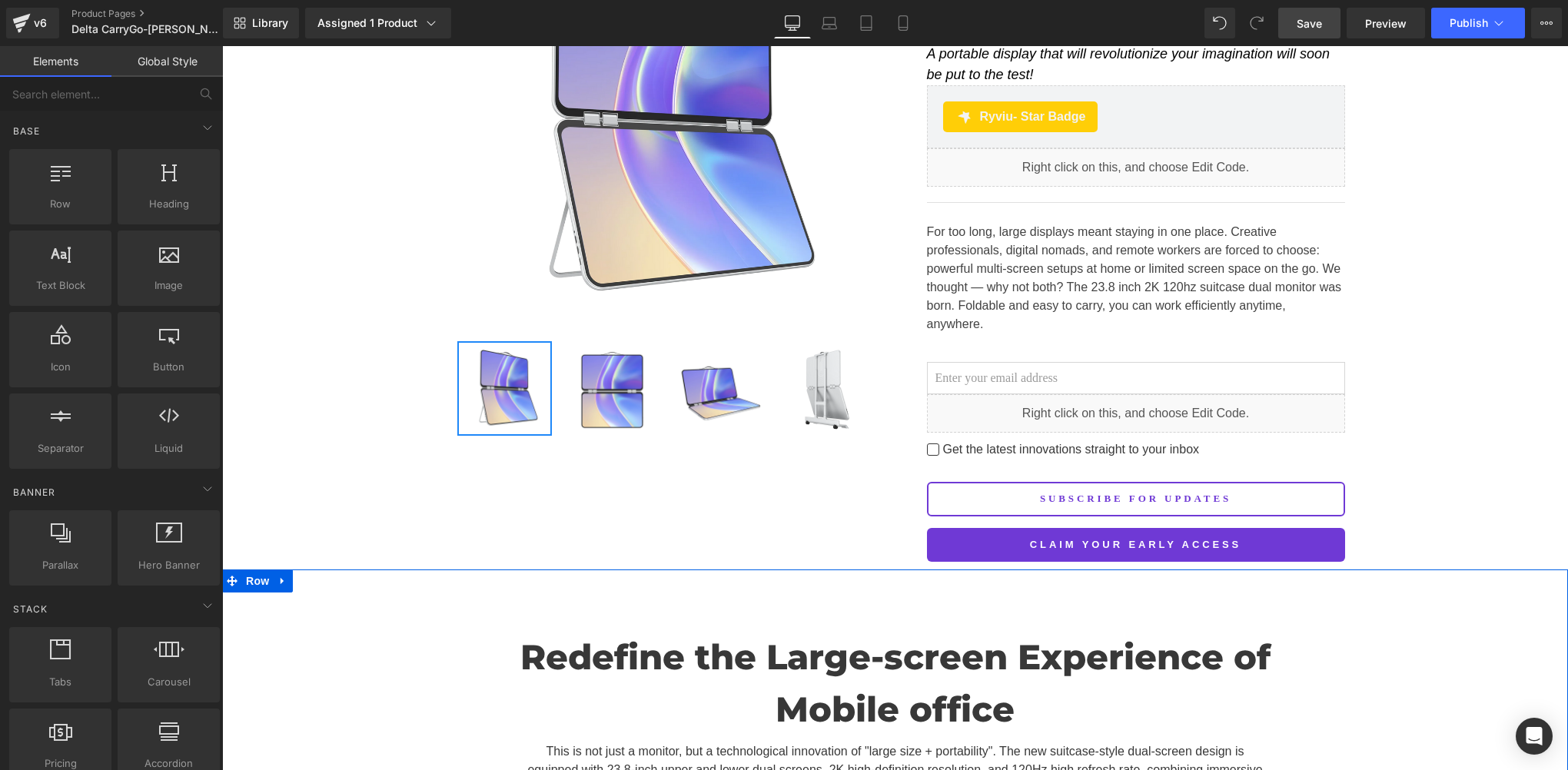
scroll to position [256, 0]
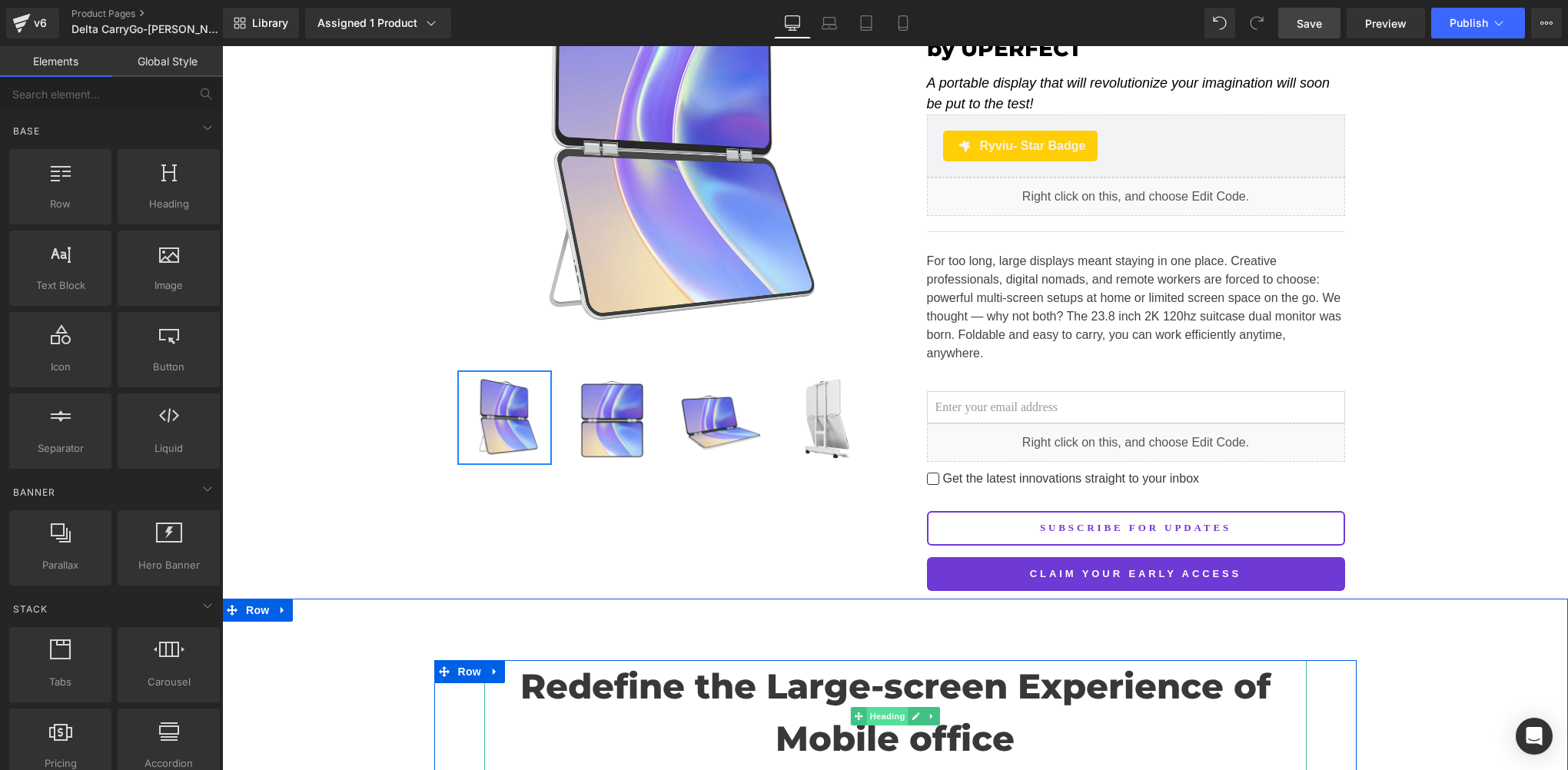
click at [867, 708] on span "Heading" at bounding box center [887, 717] width 42 height 19
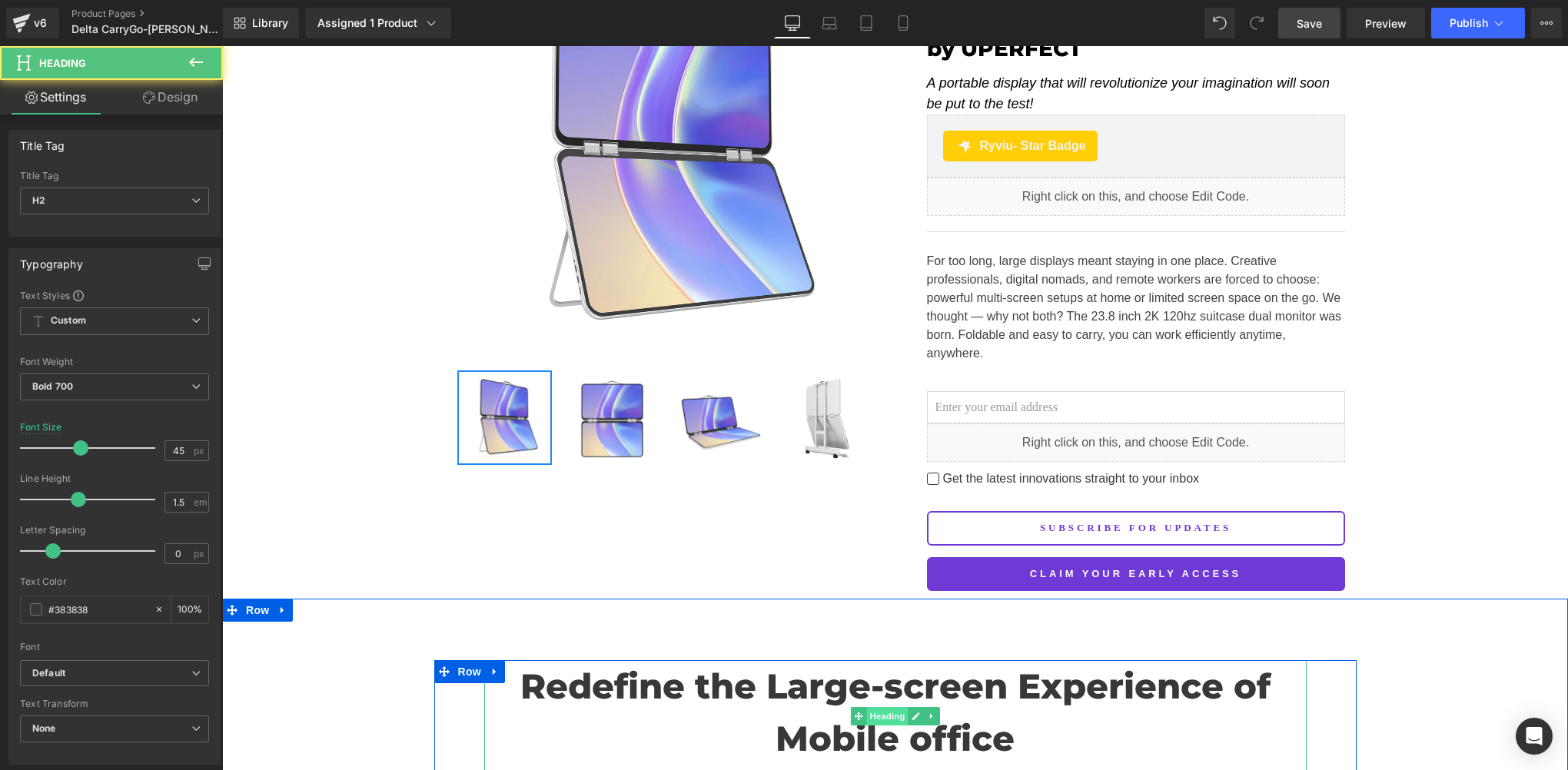
click at [873, 708] on span "Heading" at bounding box center [887, 717] width 42 height 19
